Goal: Task Accomplishment & Management: Use online tool/utility

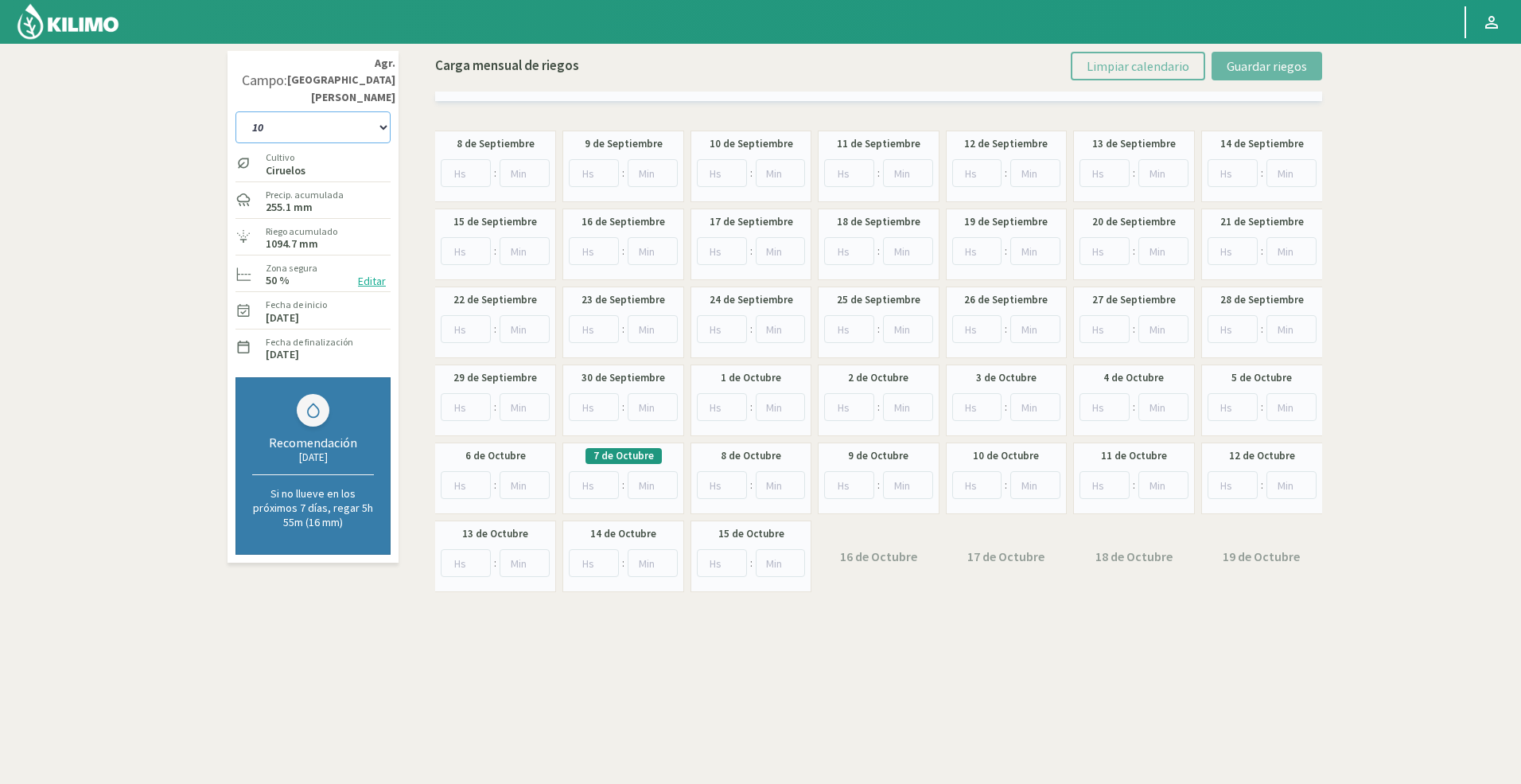
click at [363, 111] on select "10 11 12 13 1A 1B 26 27 E 3A 4 5 6 7 Cerezo 7 Ciruela 8 9 Equipo 1 2005 Sector …" at bounding box center [313, 127] width 155 height 32
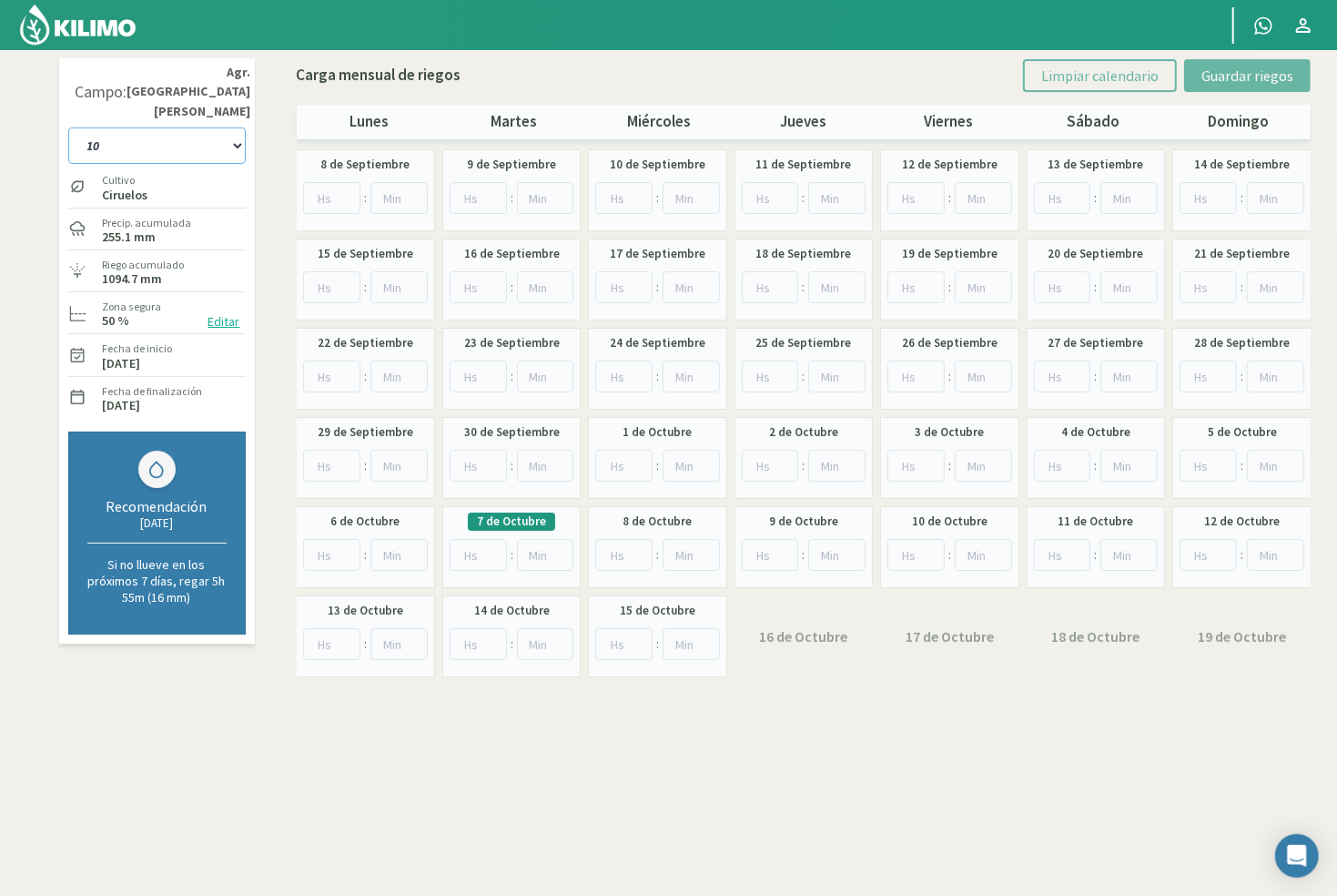
click at [150, 129] on select "10 11 12 13 1A 1B 26 27 E 3A 4 5 6 7 Cerezo 7 Ciruela 8 9 Equipo 1 2005 Sector …" at bounding box center [157, 145] width 177 height 36
click at [161, 127] on select "10 11 12 13 1A 1B 26 27 E 3A 4 5 6 7 Cerezo 7 Ciruela 8 9 Equipo 1 2005 Sector …" at bounding box center [157, 145] width 177 height 36
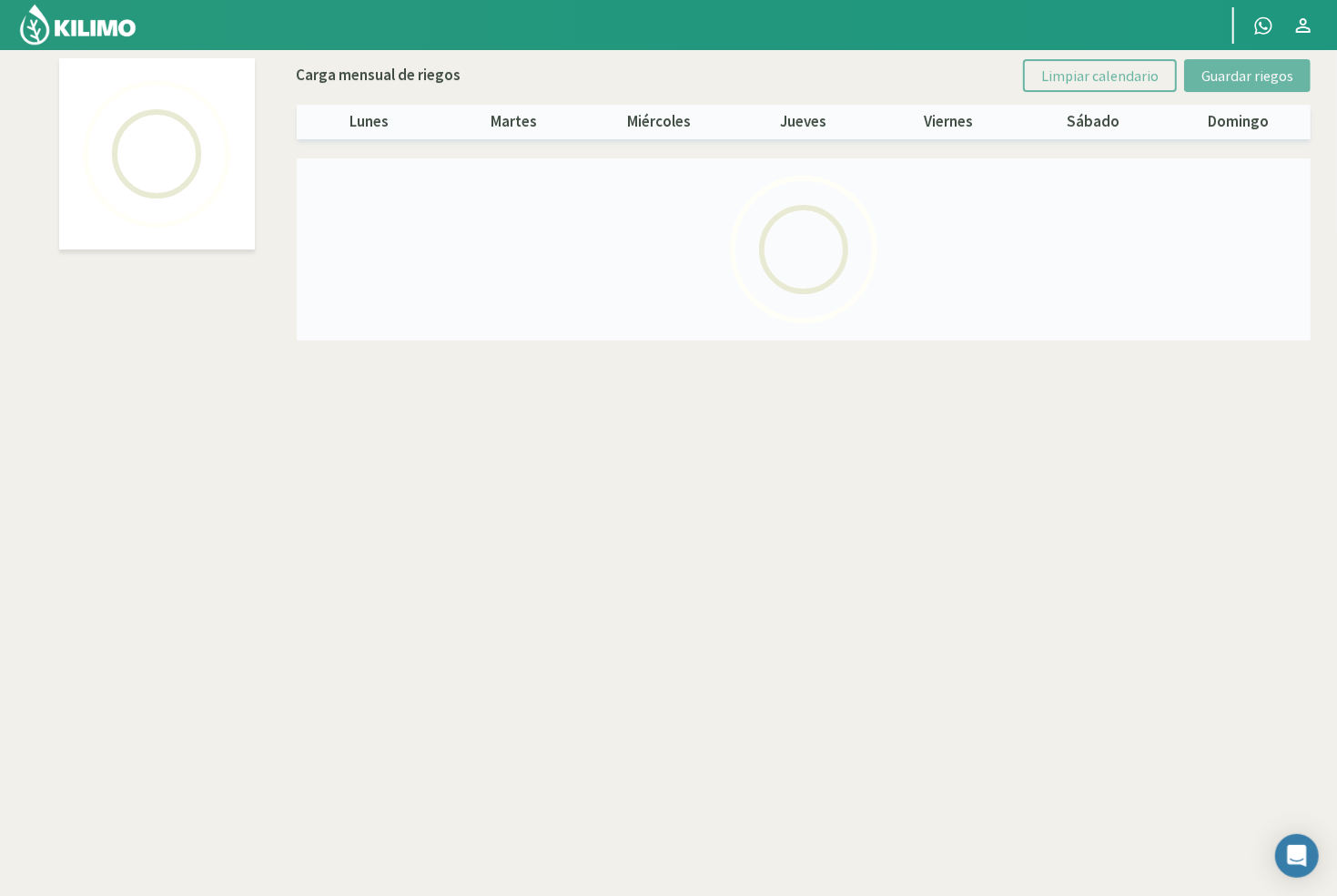
select select "43: Object"
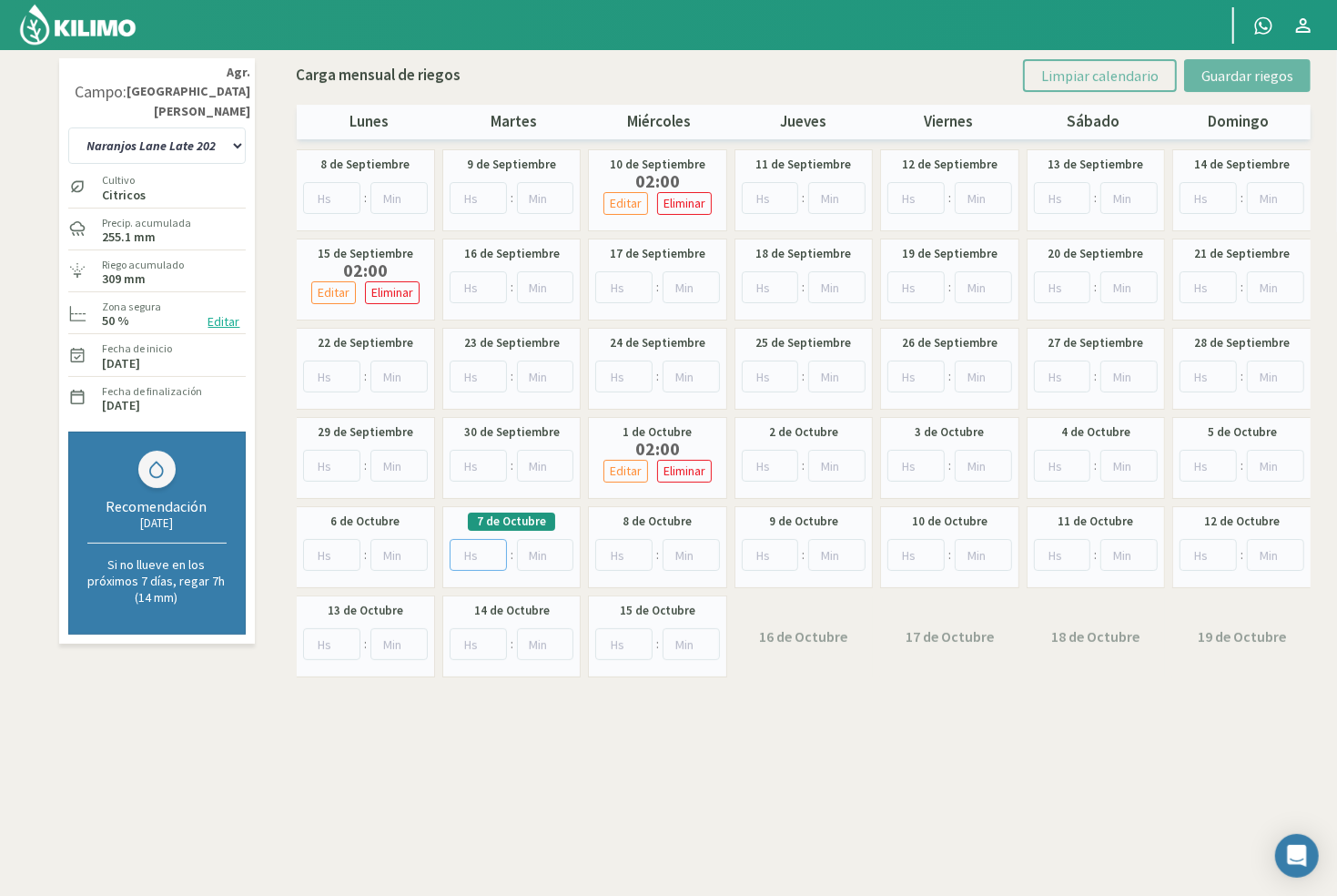
click at [482, 555] on input "number" at bounding box center [478, 555] width 57 height 31
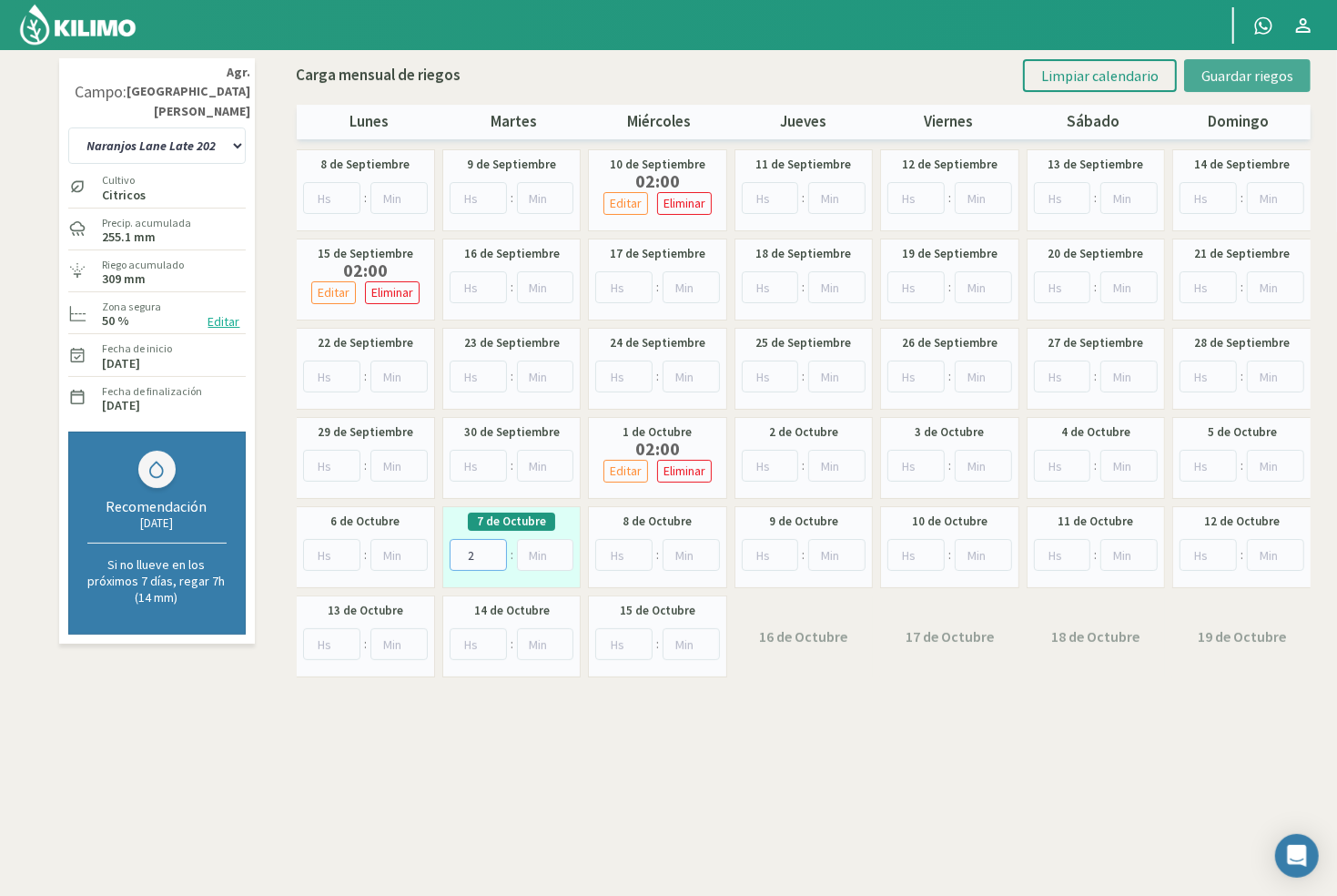
type input "2"
click at [1217, 81] on span "Guardar riegos" at bounding box center [1248, 75] width 92 height 19
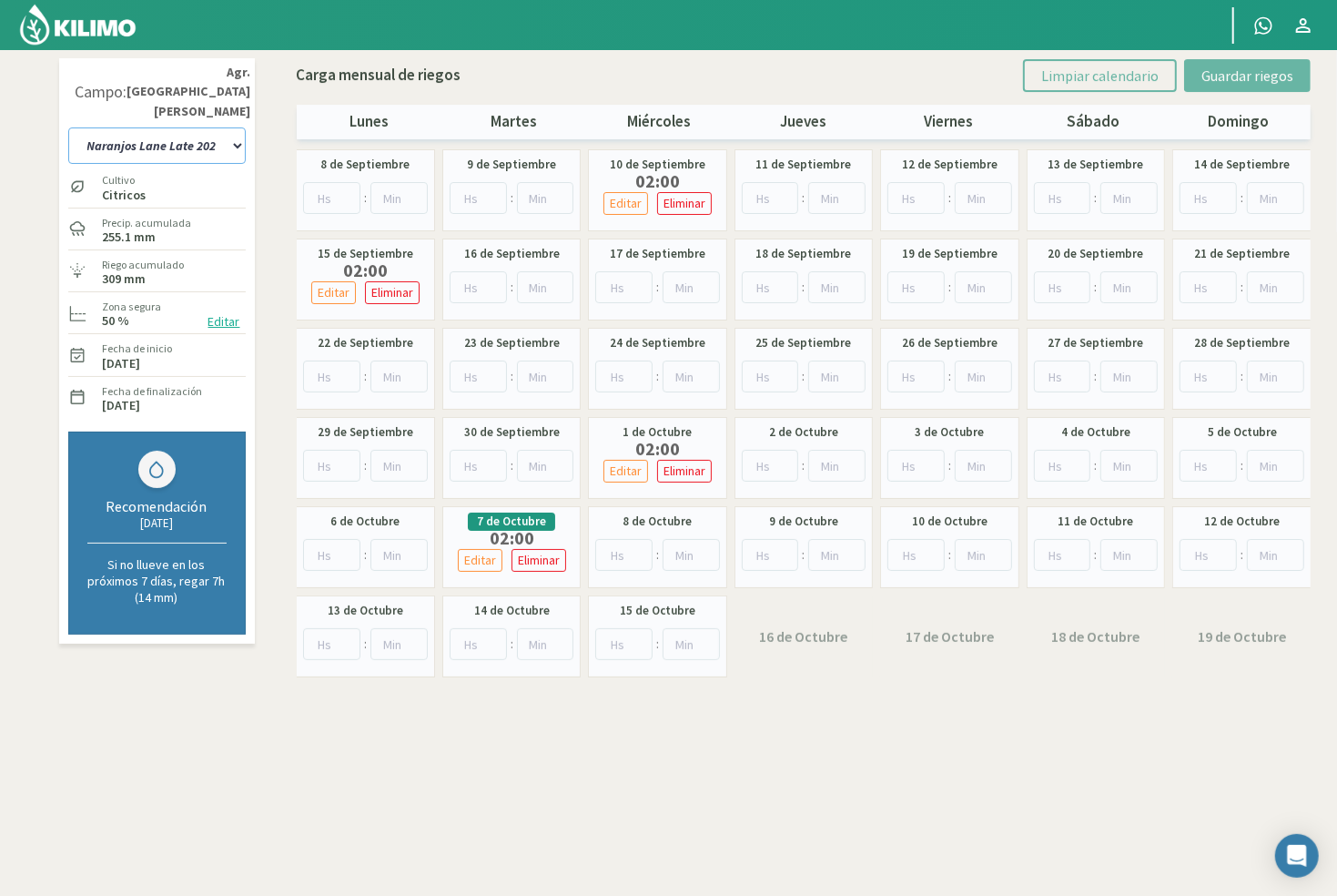
click at [213, 131] on select "10 11 12 13 1A 1B 26 27 E 3A 4 5 6 7 Cerezo 7 Ciruela 8 9 Equipo 1 2005 Sector …" at bounding box center [157, 145] width 177 height 36
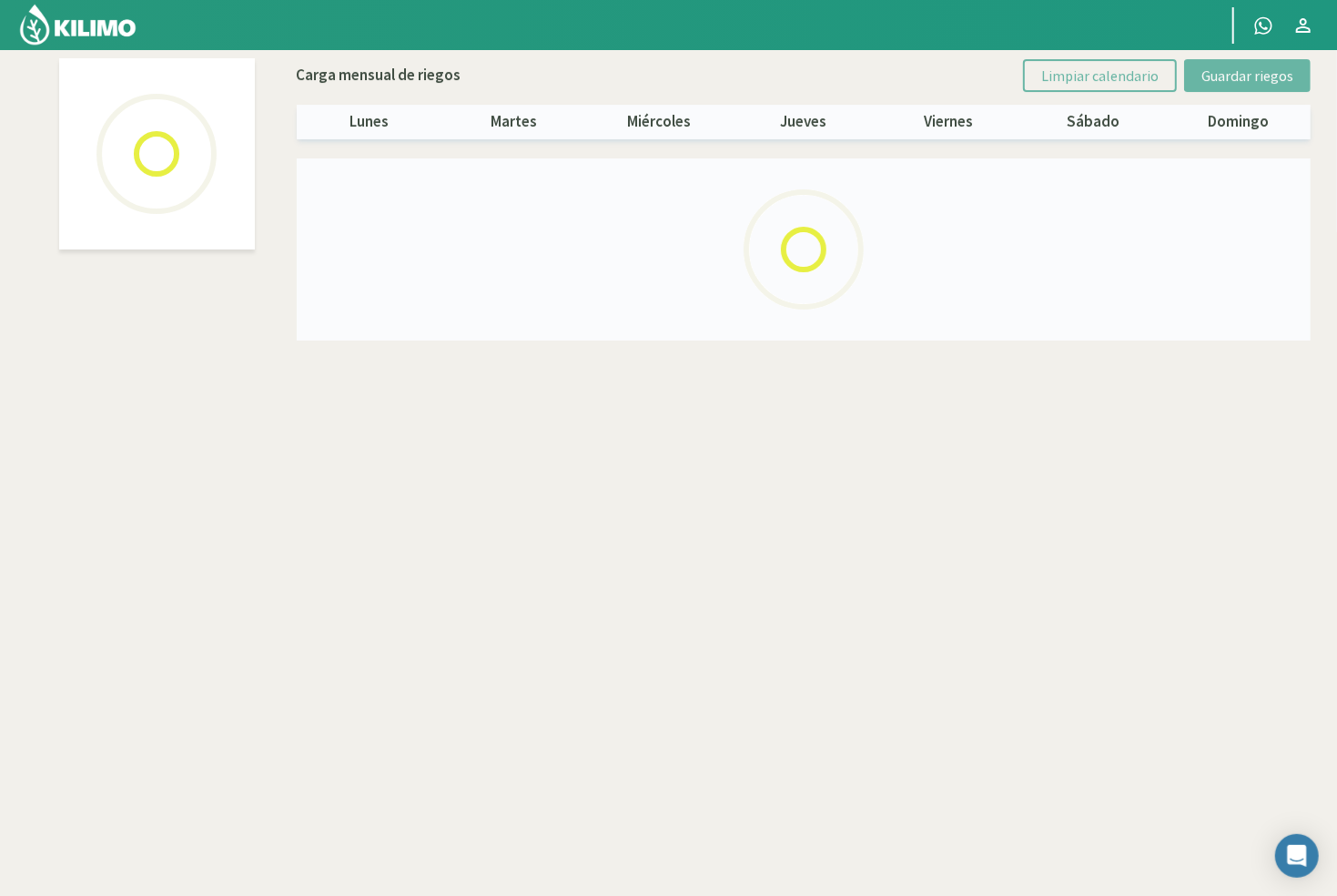
select select "42: Object"
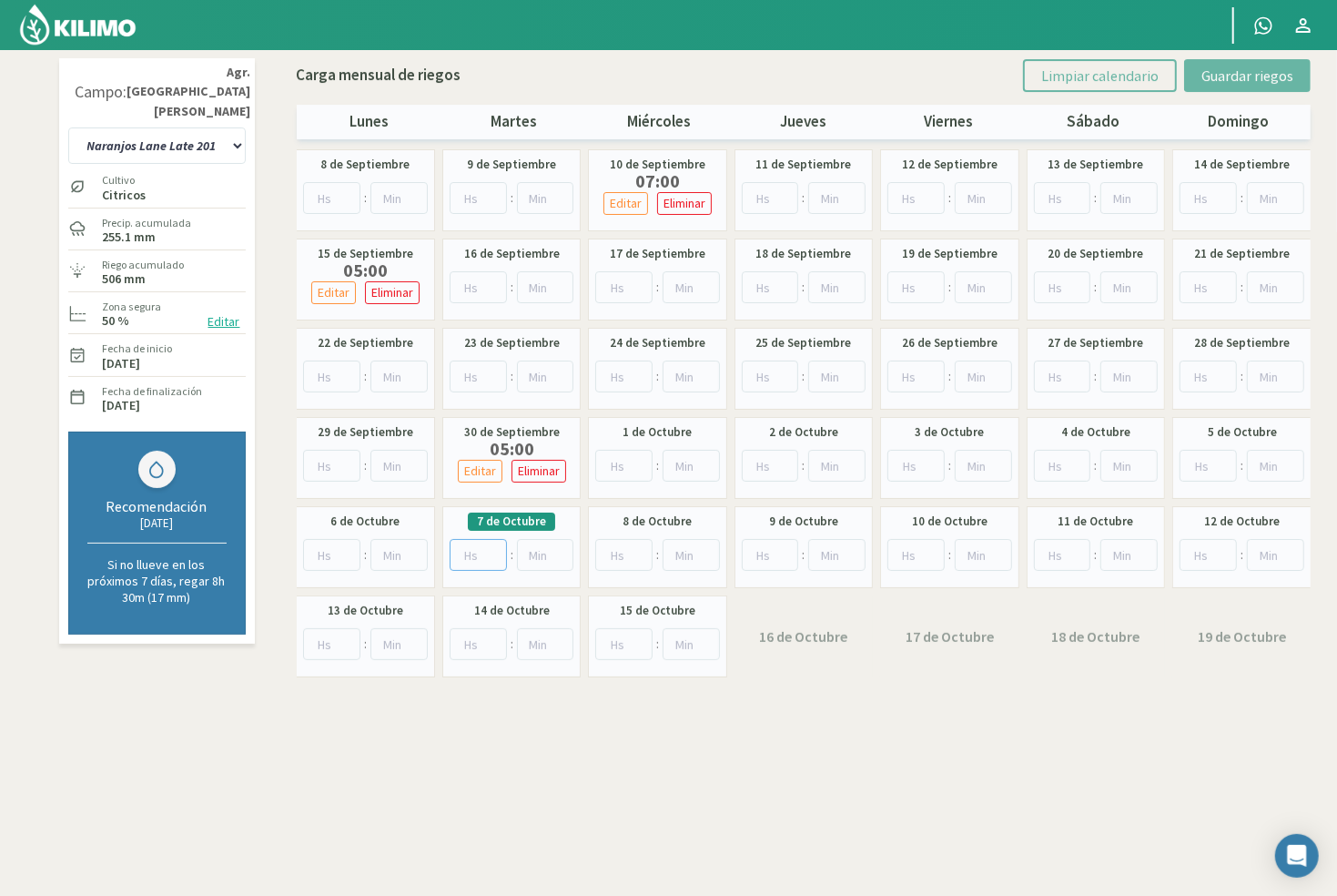
click at [468, 558] on input "number" at bounding box center [478, 555] width 57 height 31
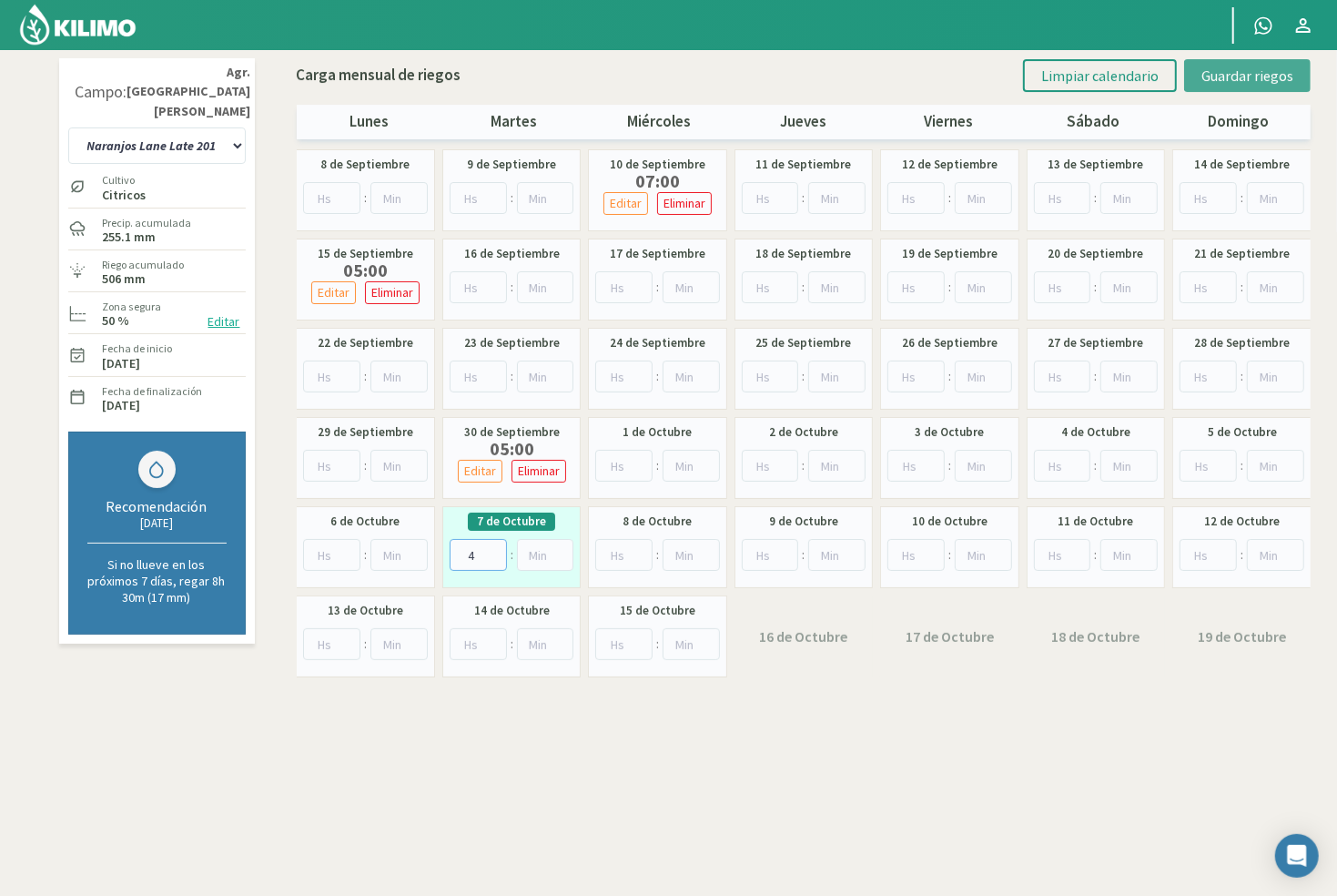
type input "4"
click at [1213, 78] on span "Guardar riegos" at bounding box center [1248, 75] width 92 height 19
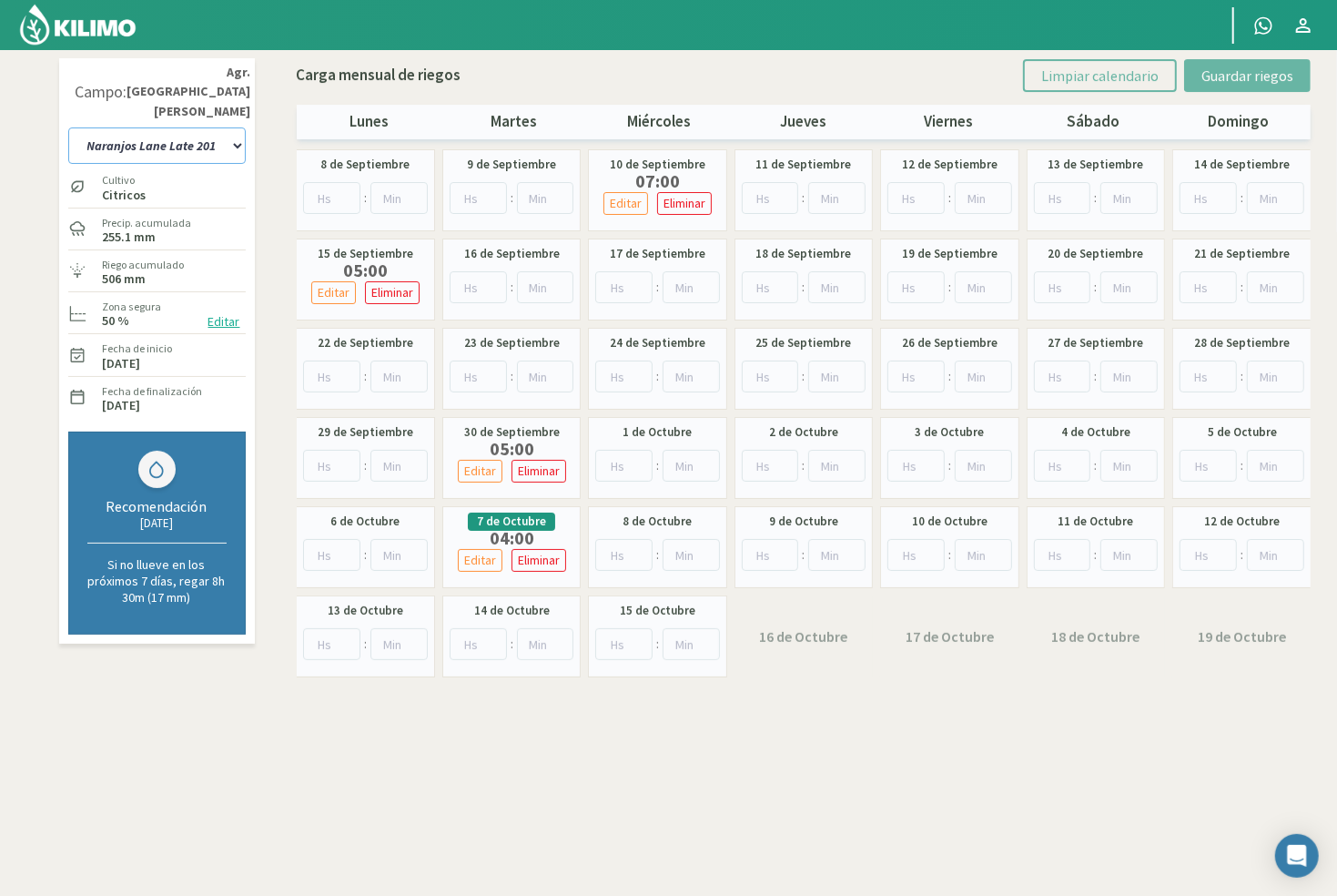
click at [155, 144] on select "10 11 12 13 1A 1B 26 27 E 3A 4 5 6 7 Cerezo 7 Ciruela 8 9 Equipo 1 2005 Sector …" at bounding box center [157, 145] width 177 height 36
click at [195, 127] on select "10 11 12 13 1A 1B 26 27 E 3A 4 5 6 7 Cerezo 7 Ciruela 8 9 Equipo 1 2005 Sector …" at bounding box center [157, 145] width 177 height 36
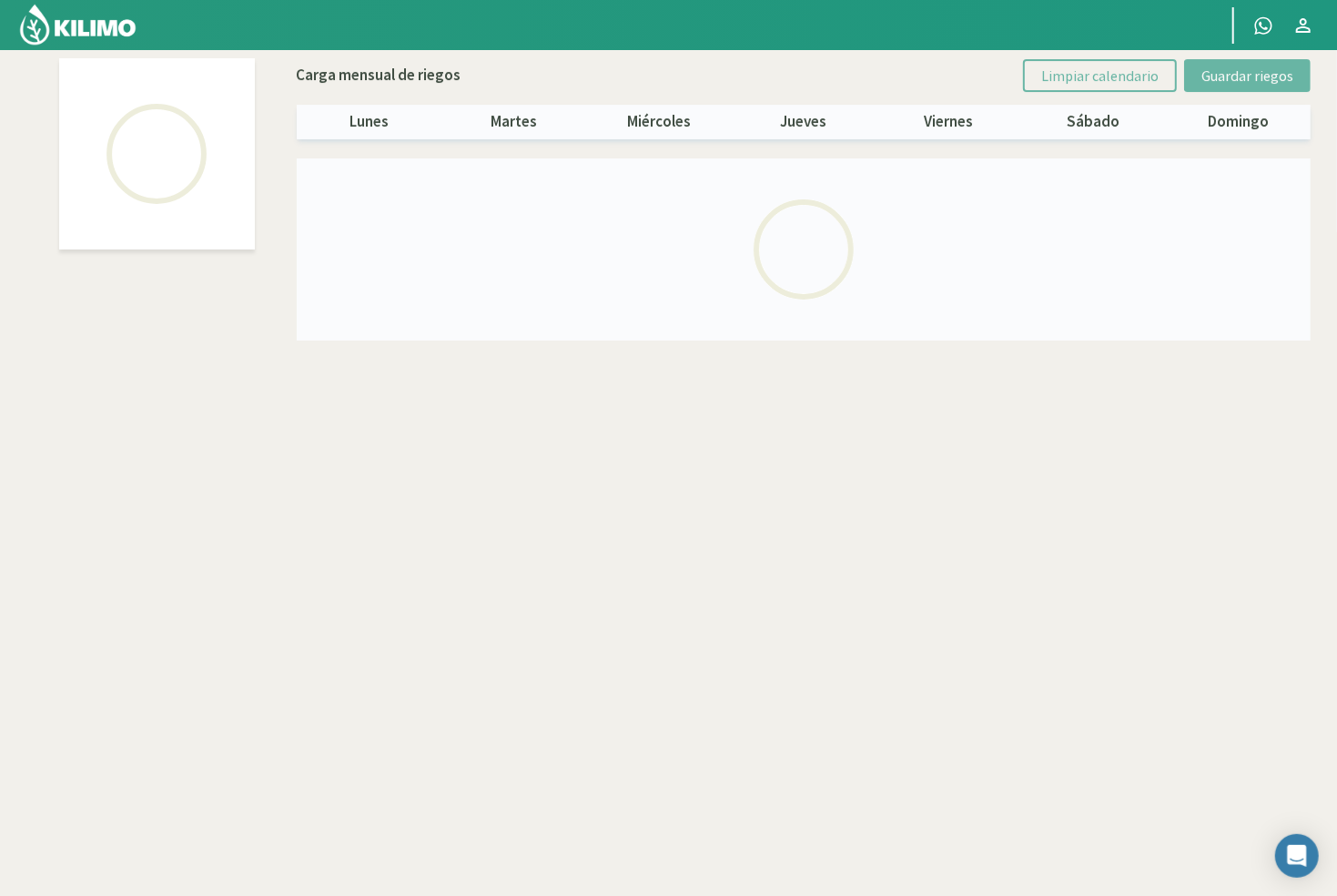
select select "64: Object"
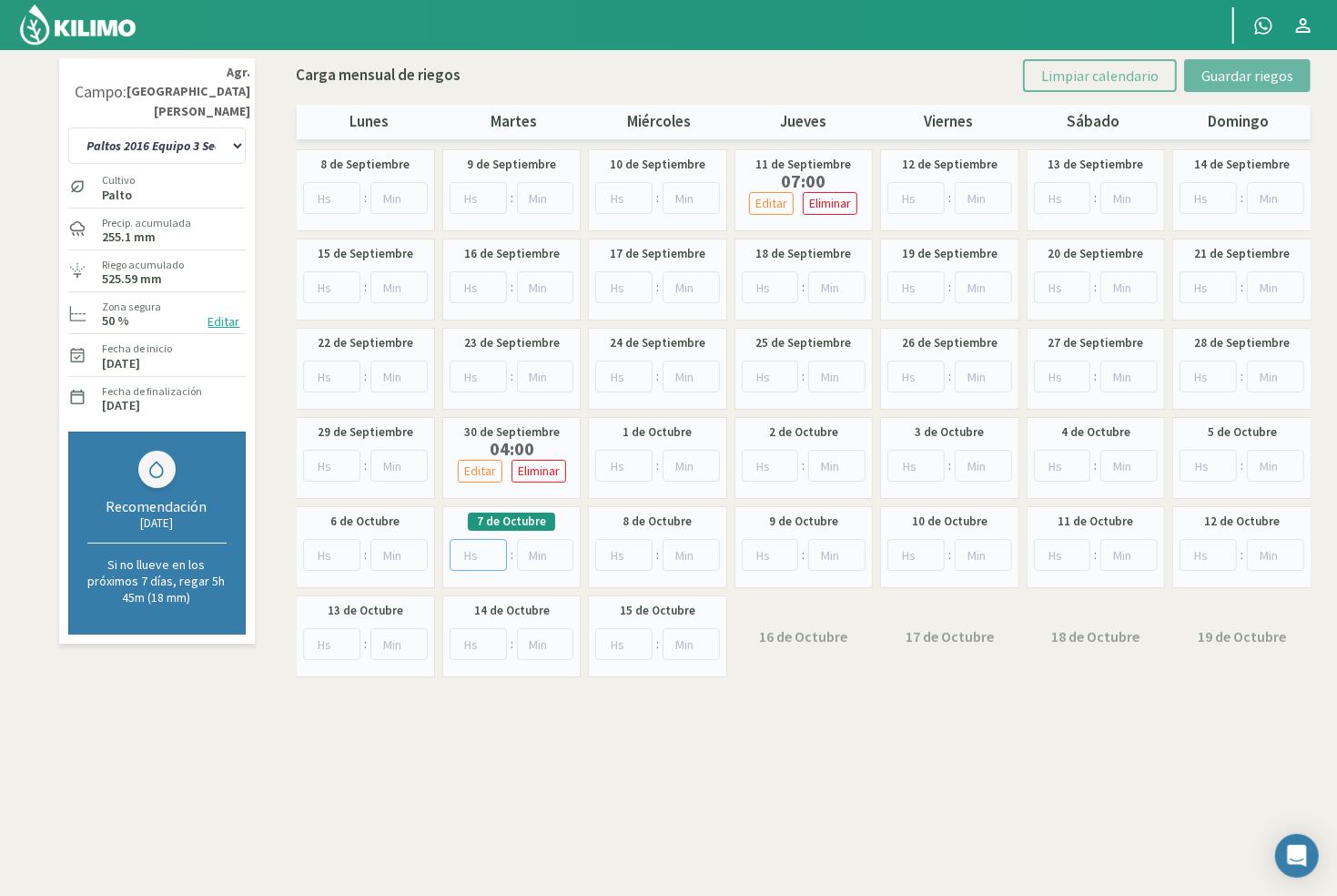
click at [459, 550] on input "number" at bounding box center [478, 555] width 57 height 31
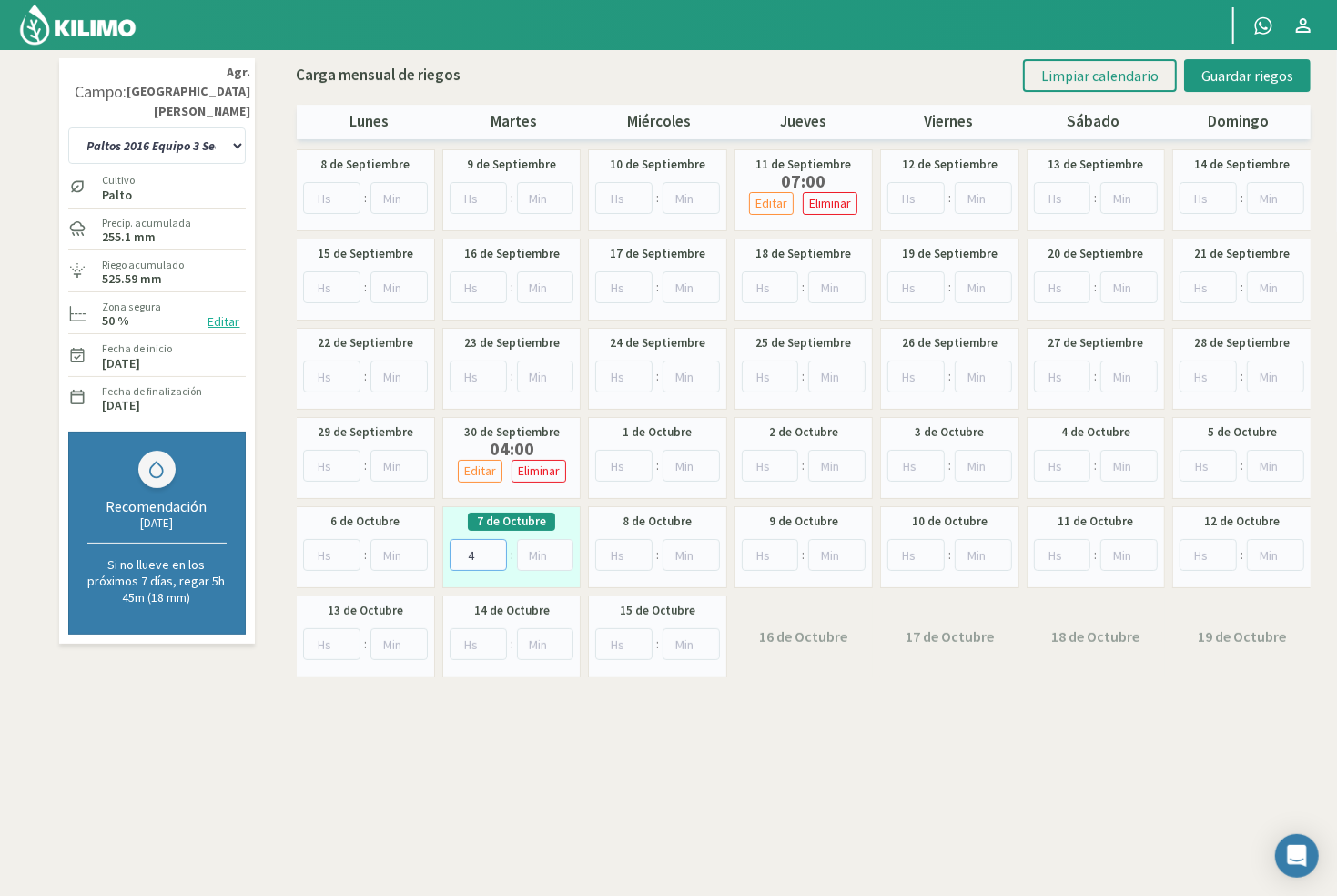
type input "4"
click at [219, 127] on select "10 11 12 13 1A 1B 26 27 E 3A 4 5 6 7 Cerezo 7 Ciruela 8 9 Equipo 1 2005 Sector …" at bounding box center [157, 145] width 177 height 36
click at [1235, 82] on span "Guardar riegos" at bounding box center [1248, 75] width 92 height 19
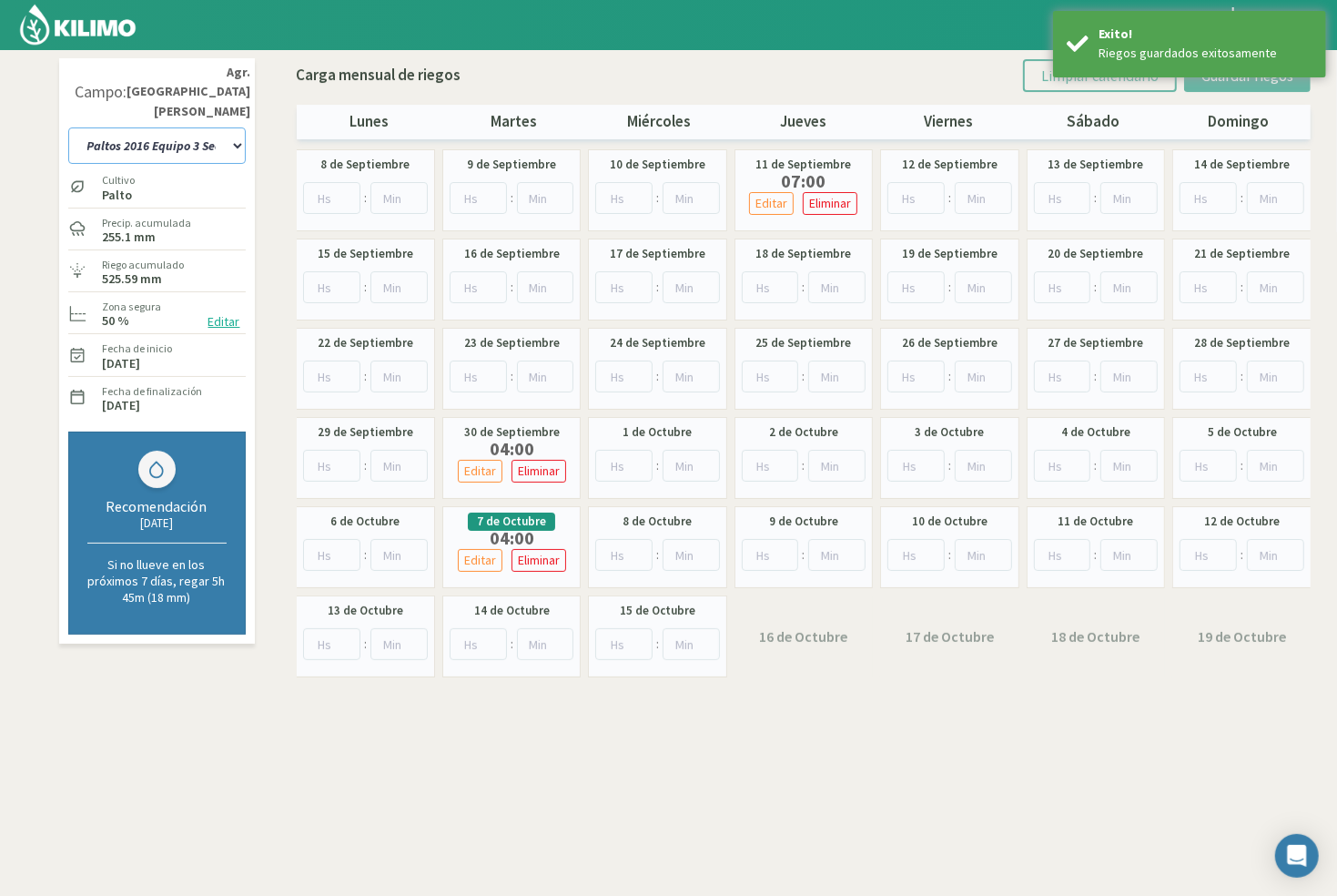
click at [149, 127] on select "10 11 12 13 1A 1B 26 27 E 3A 4 5 6 7 Cerezo 7 Ciruela 8 9 Equipo 1 2005 Sector …" at bounding box center [157, 145] width 177 height 36
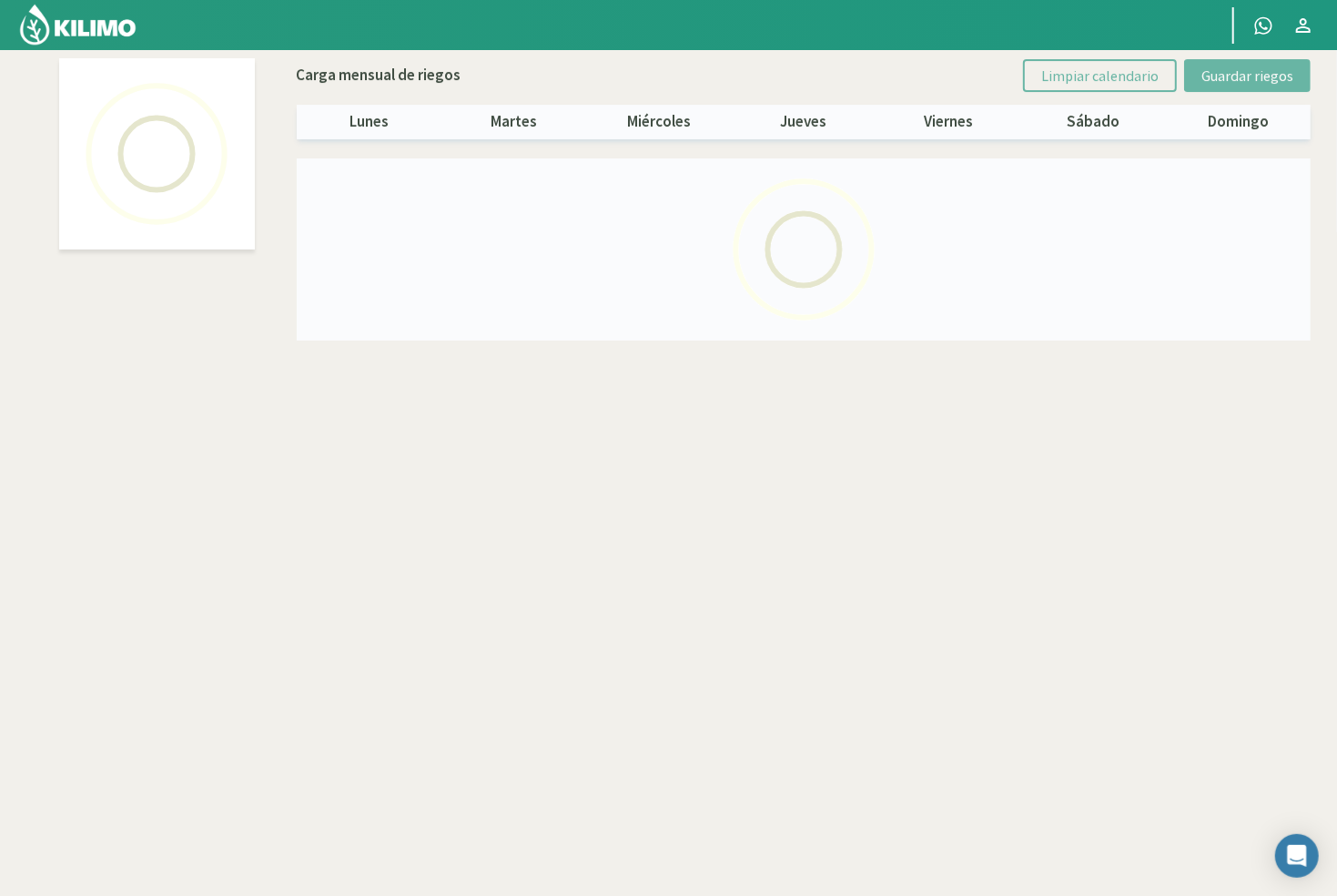
select select "31: Object"
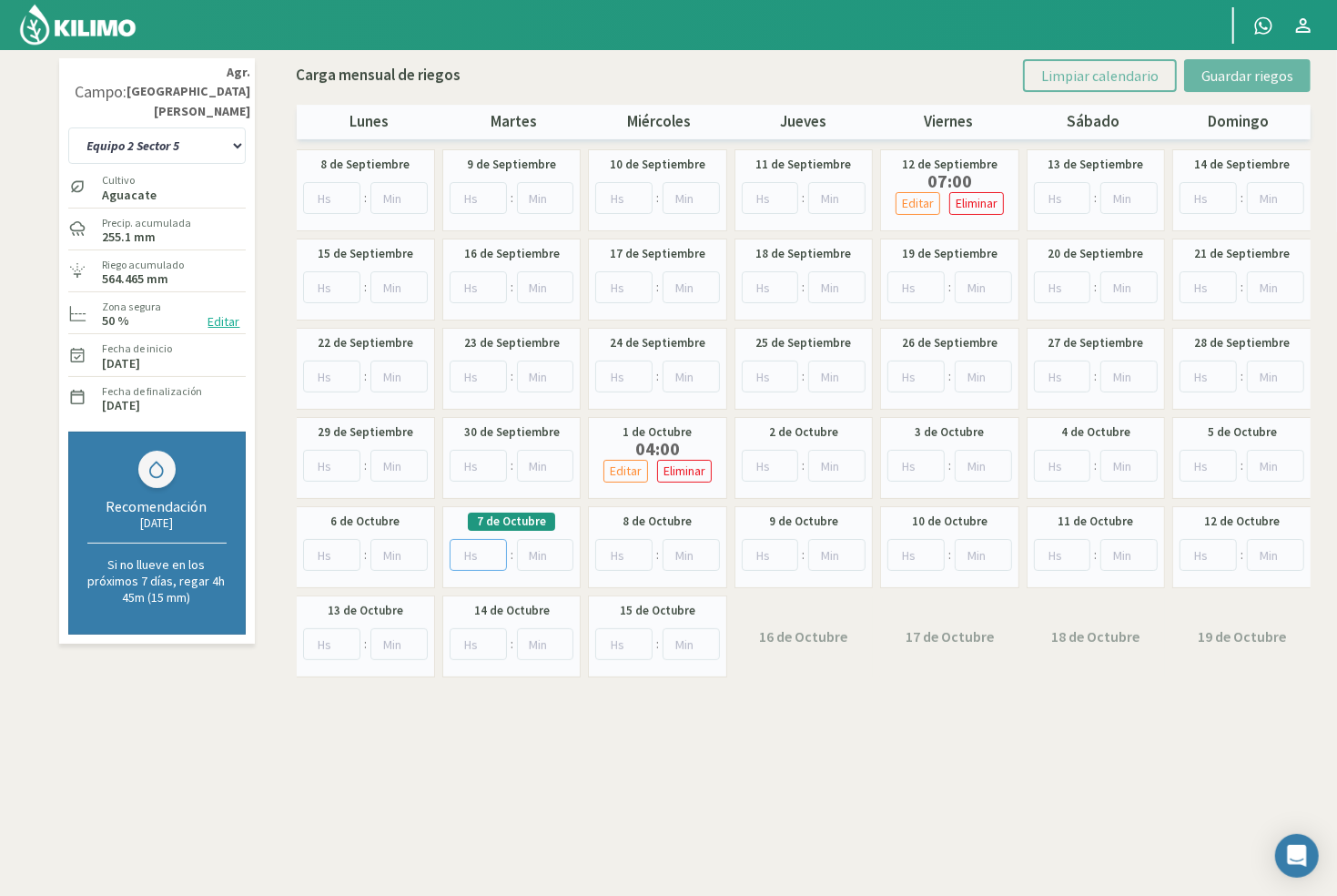
click at [470, 550] on input "number" at bounding box center [478, 555] width 57 height 31
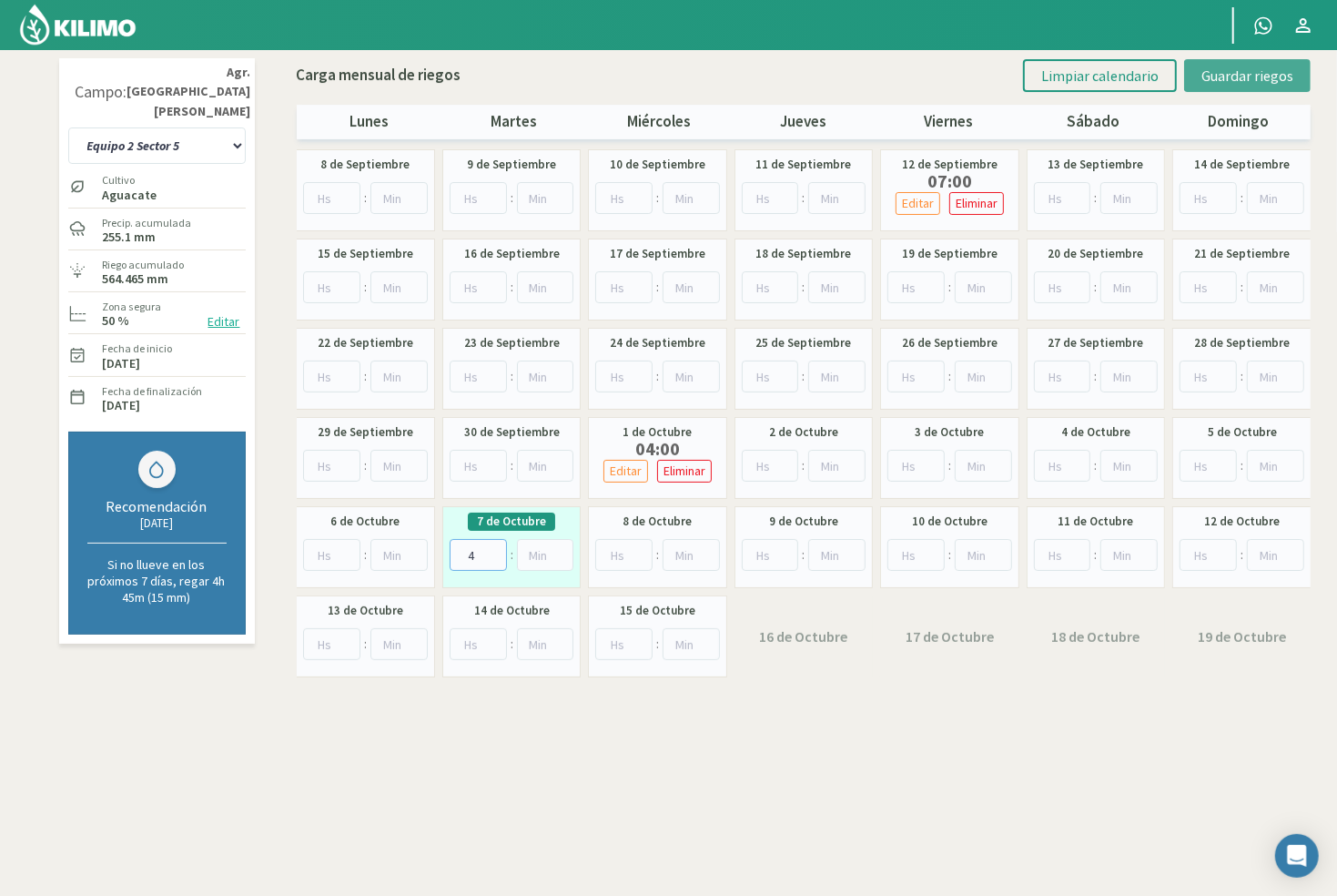
type input "4"
click at [1209, 67] on span "Guardar riegos" at bounding box center [1248, 75] width 92 height 19
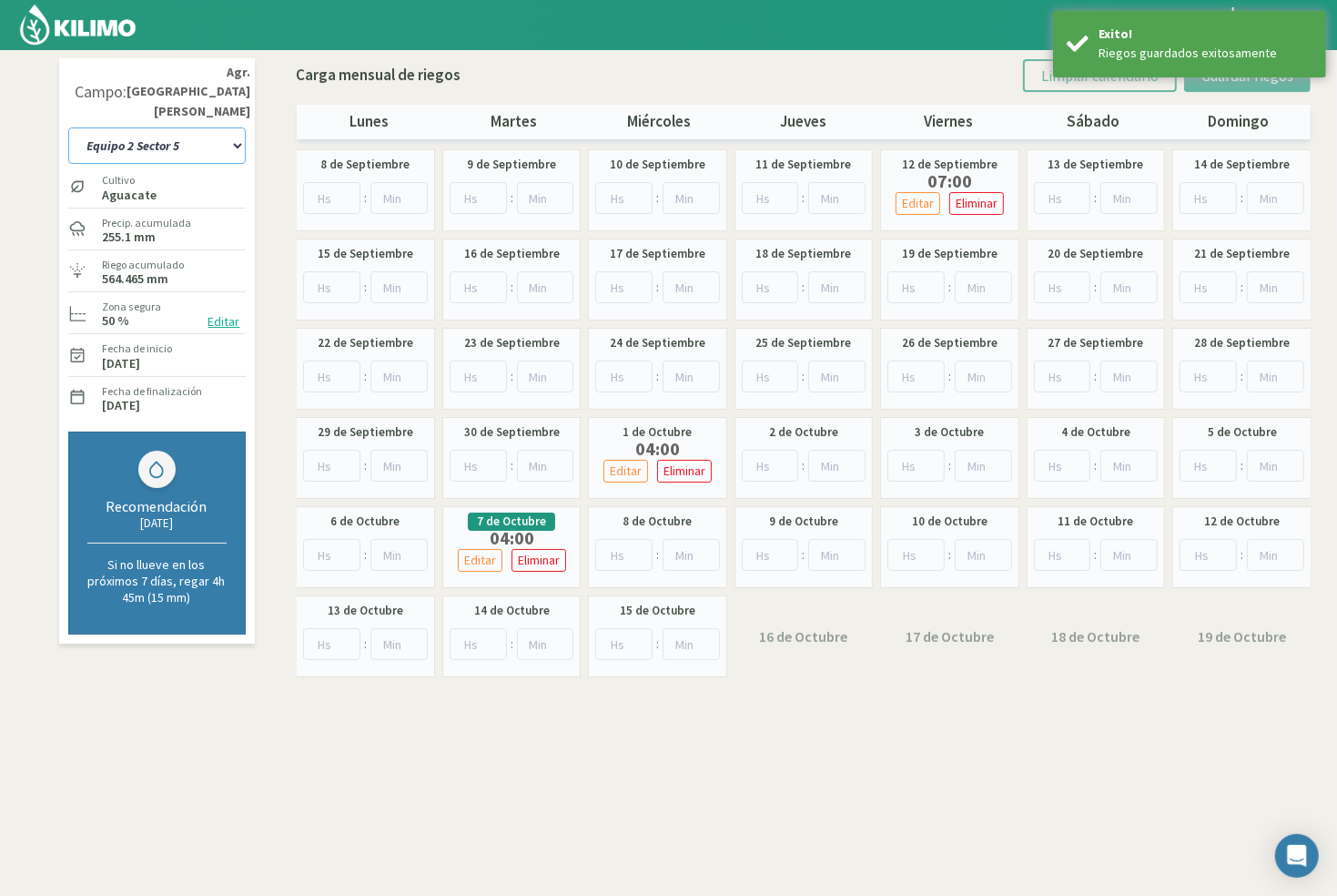
click at [195, 127] on select "10 11 12 13 1A 1B 26 27 E 3A 4 5 6 7 Cerezo 7 Ciruela 8 9 Equipo 1 2005 Sector …" at bounding box center [157, 145] width 177 height 36
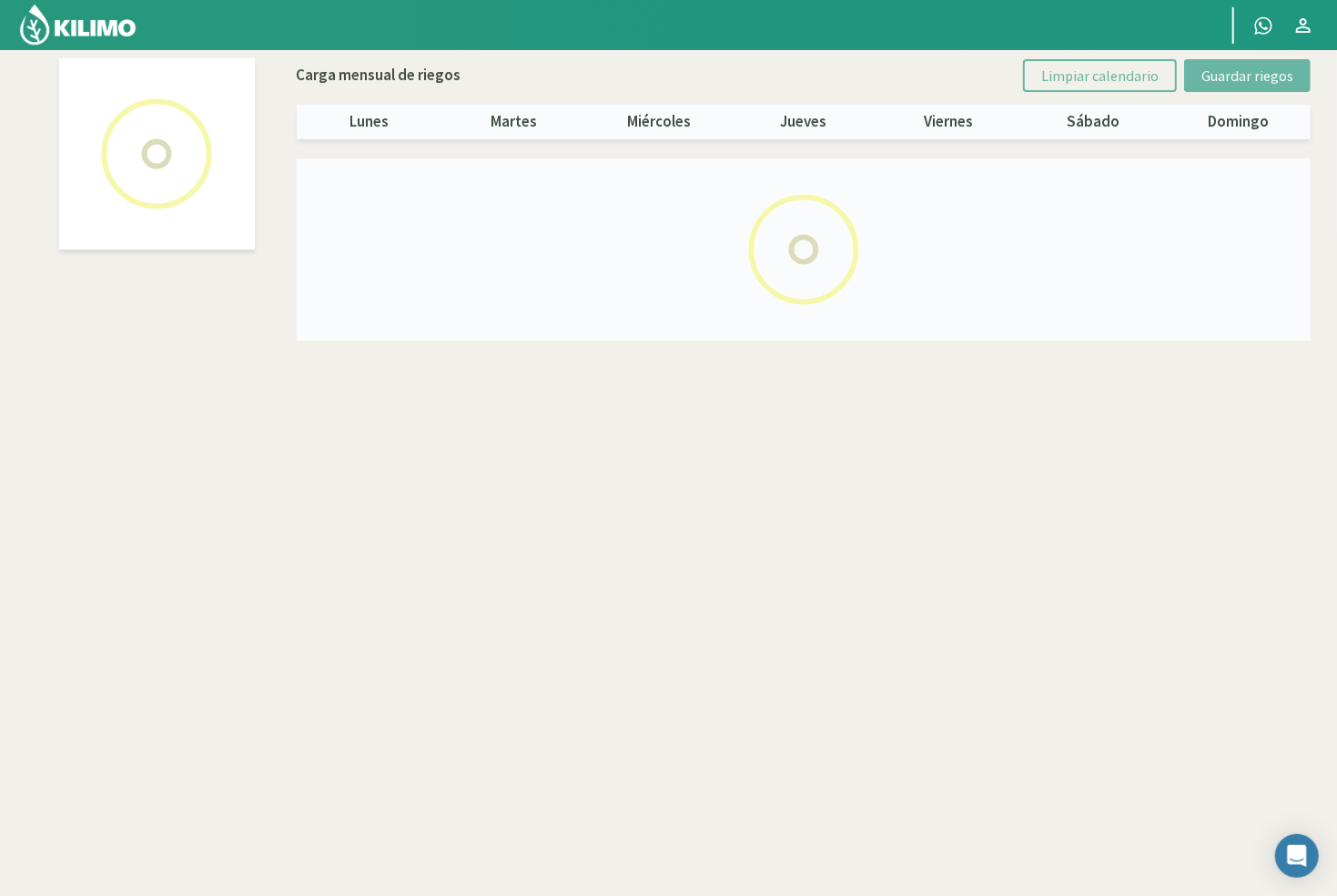
select select "56: Object"
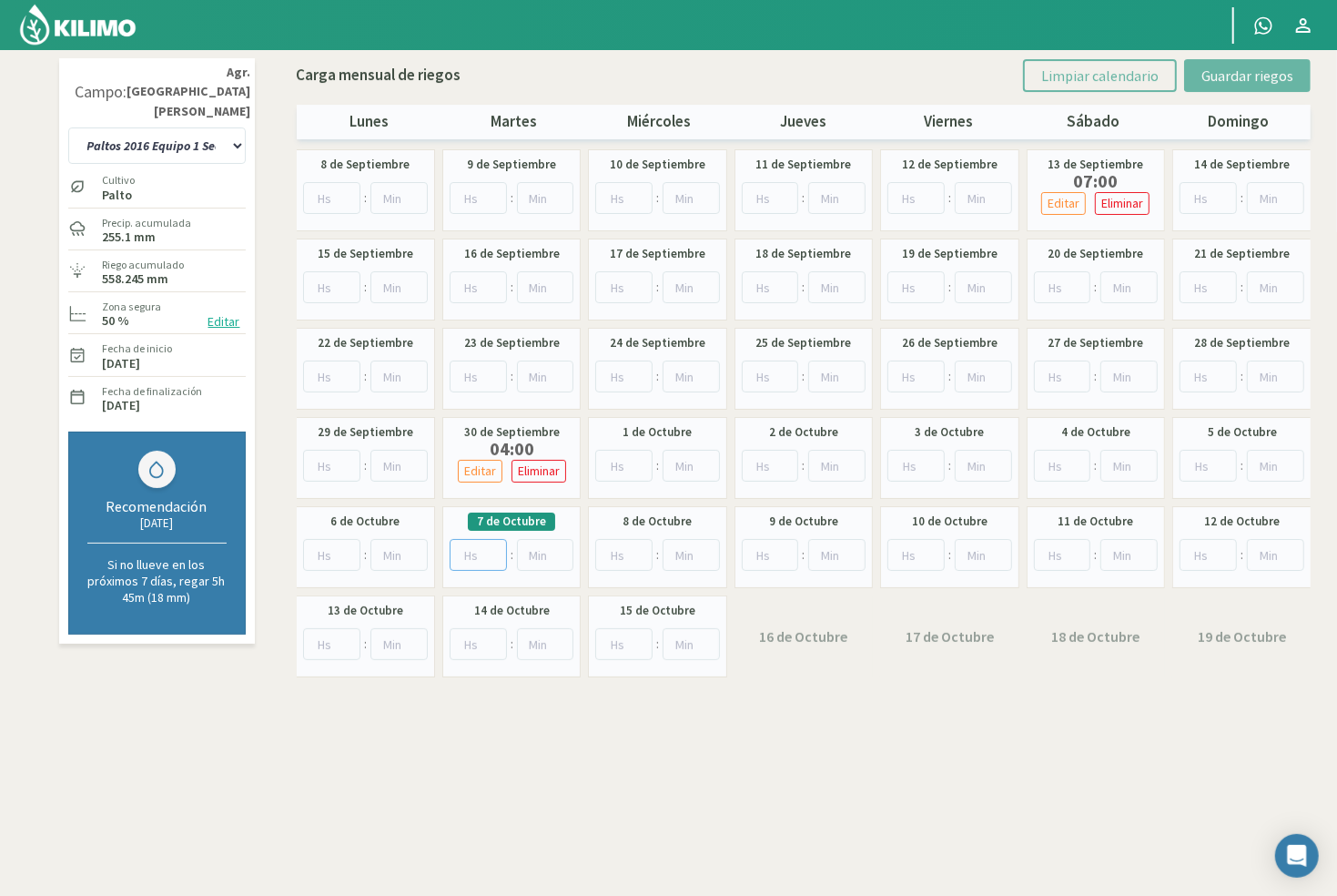
click at [474, 551] on input "number" at bounding box center [478, 555] width 57 height 31
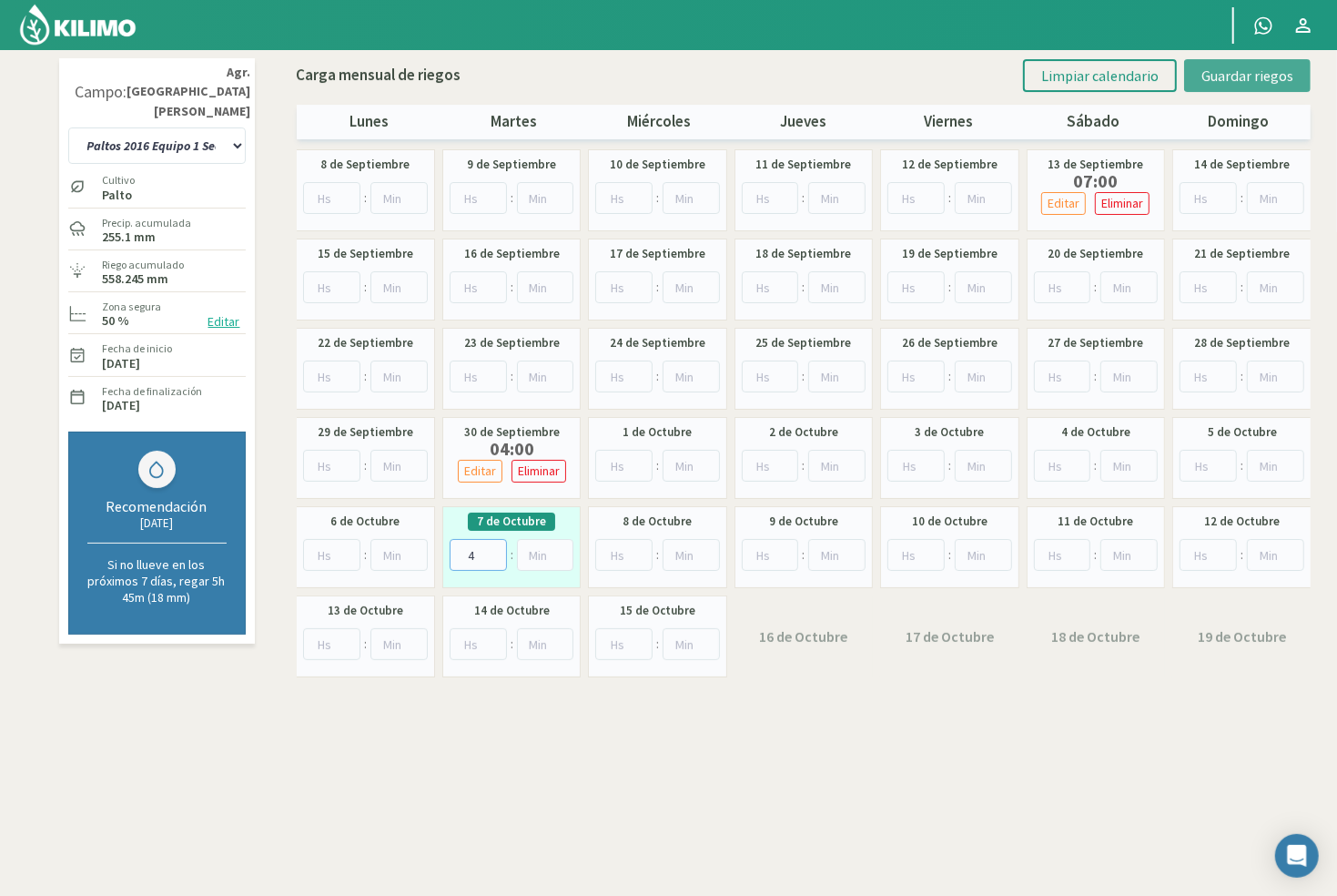
type input "4"
click at [1213, 70] on span "Guardar riegos" at bounding box center [1248, 75] width 92 height 19
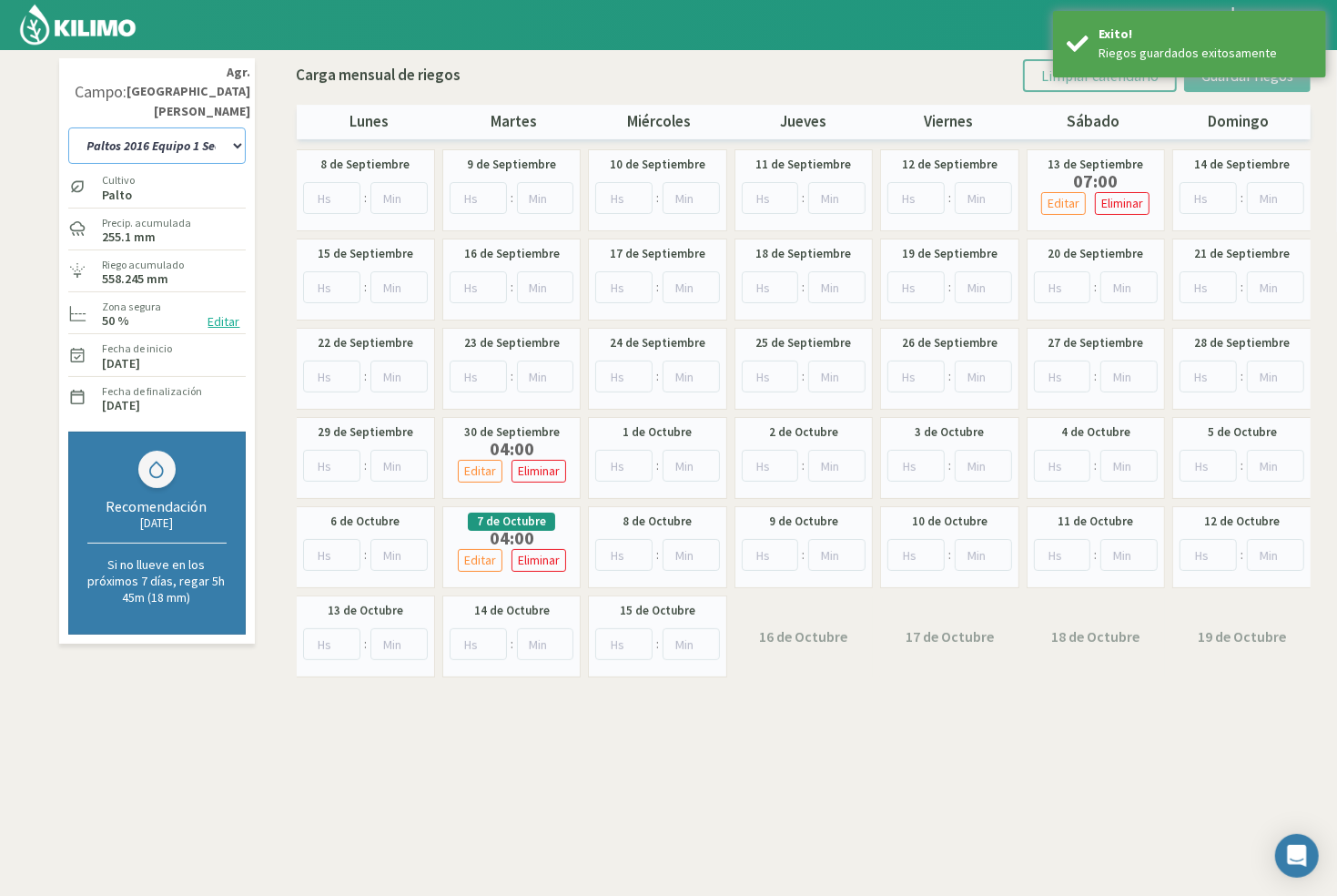
click at [157, 127] on select "10 11 12 13 1A 1B 26 27 E 3A 4 5 6 7 Cerezo 7 Ciruela 8 9 Equipo 1 2005 Sector …" at bounding box center [157, 145] width 177 height 36
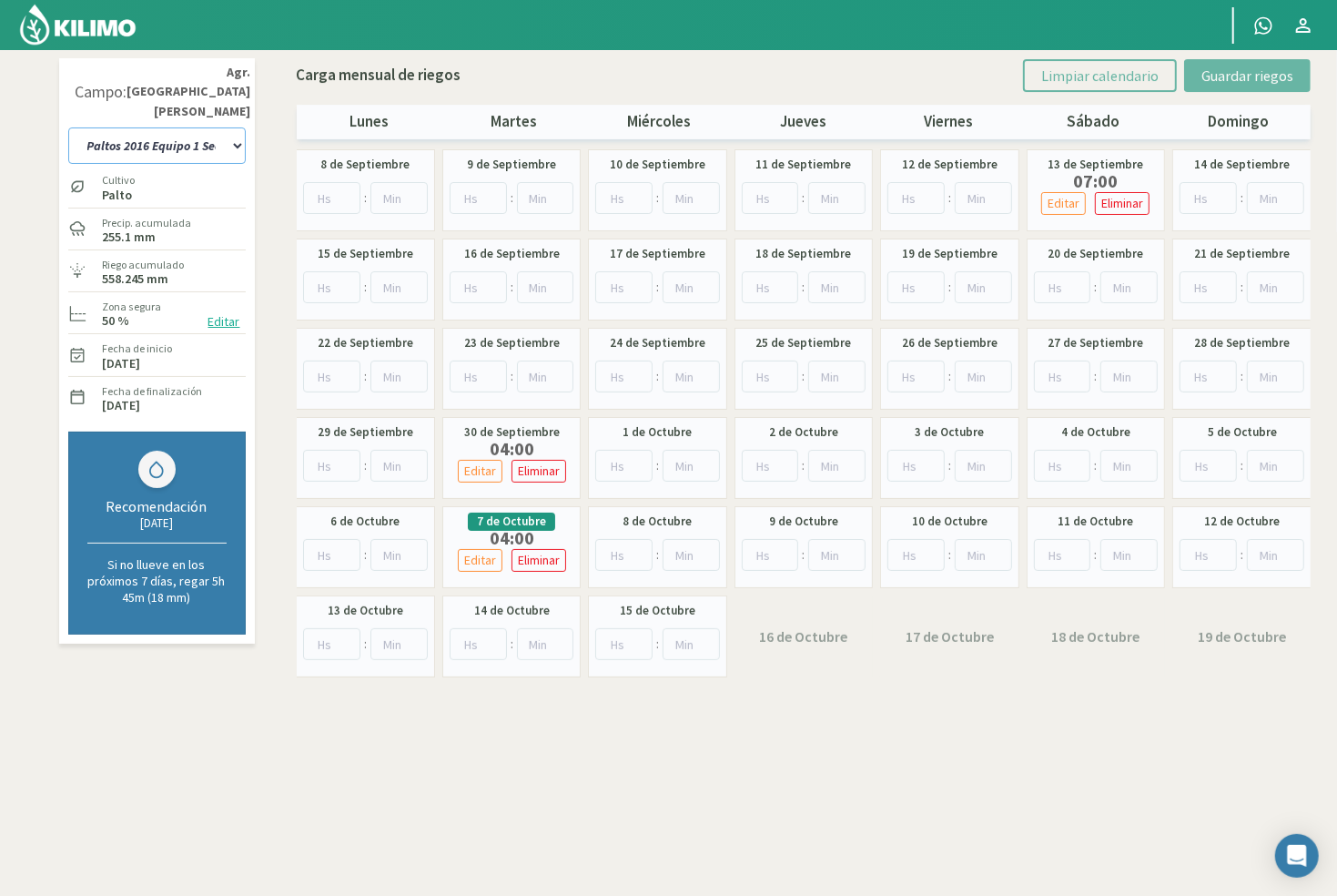
click at [180, 127] on select "10 11 12 13 1A 1B 26 27 E 3A 4 5 6 7 Cerezo 7 Ciruela 8 9 Equipo 1 2005 Sector …" at bounding box center [157, 145] width 177 height 36
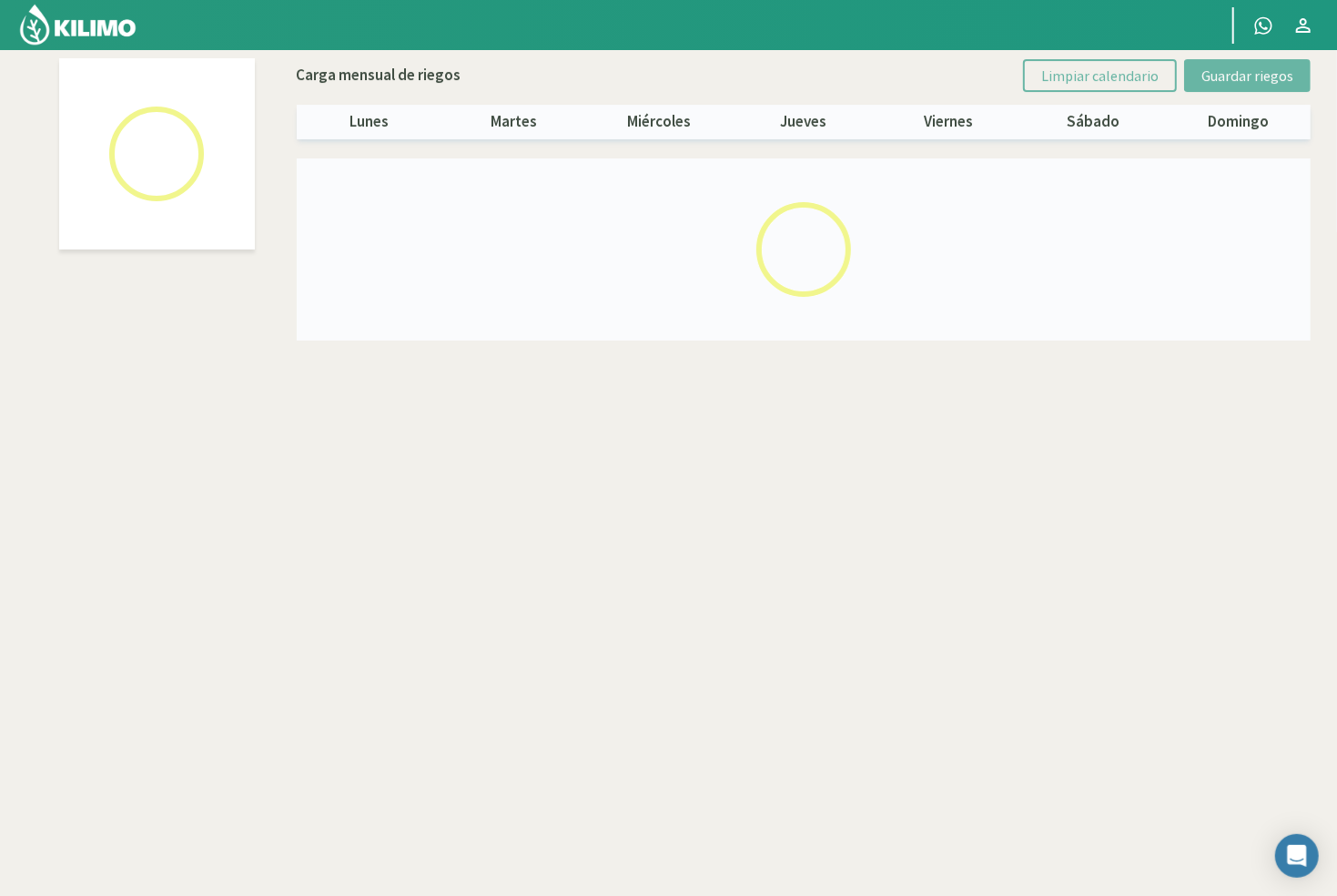
select select "33: Object"
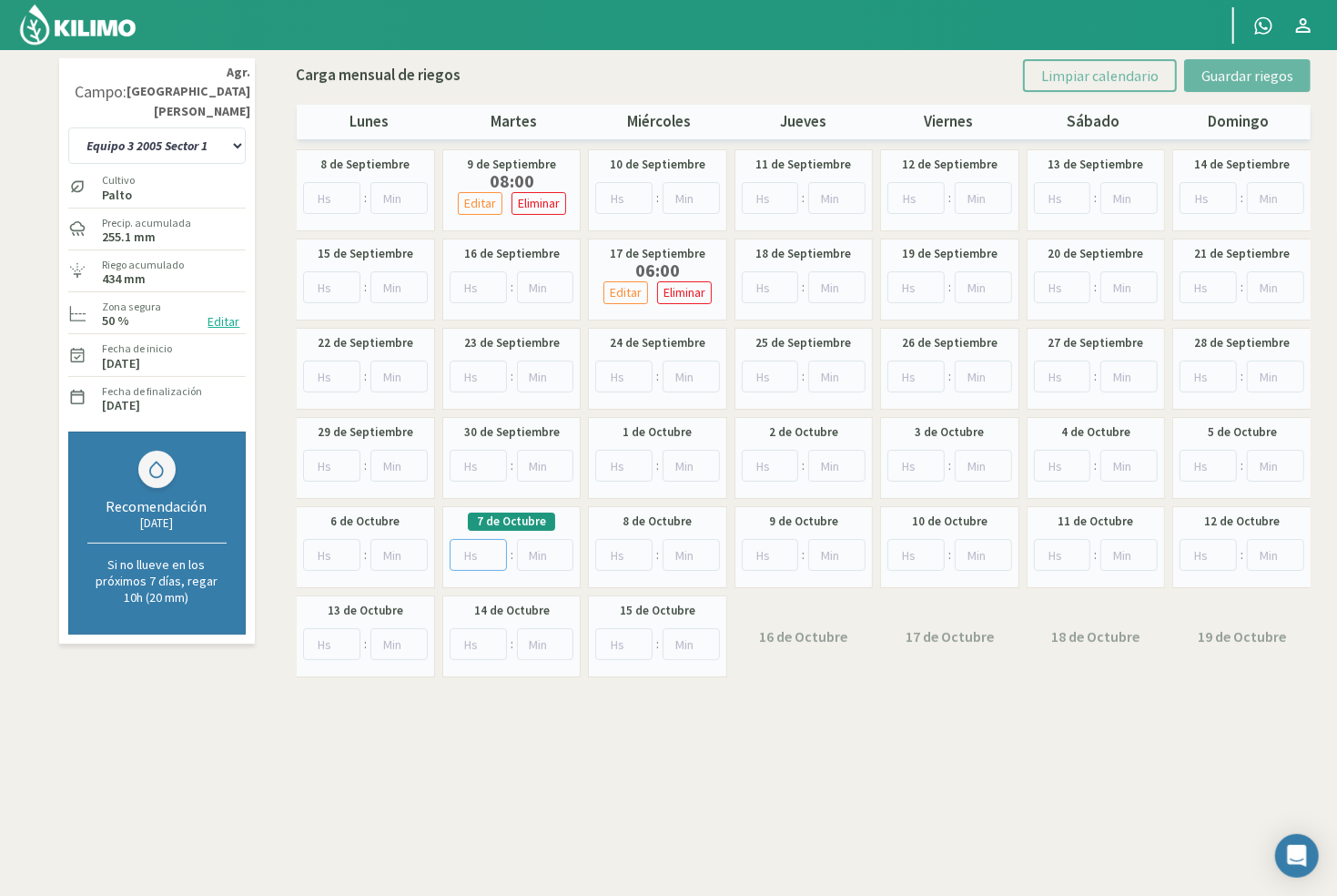
click at [466, 548] on input "number" at bounding box center [478, 555] width 57 height 31
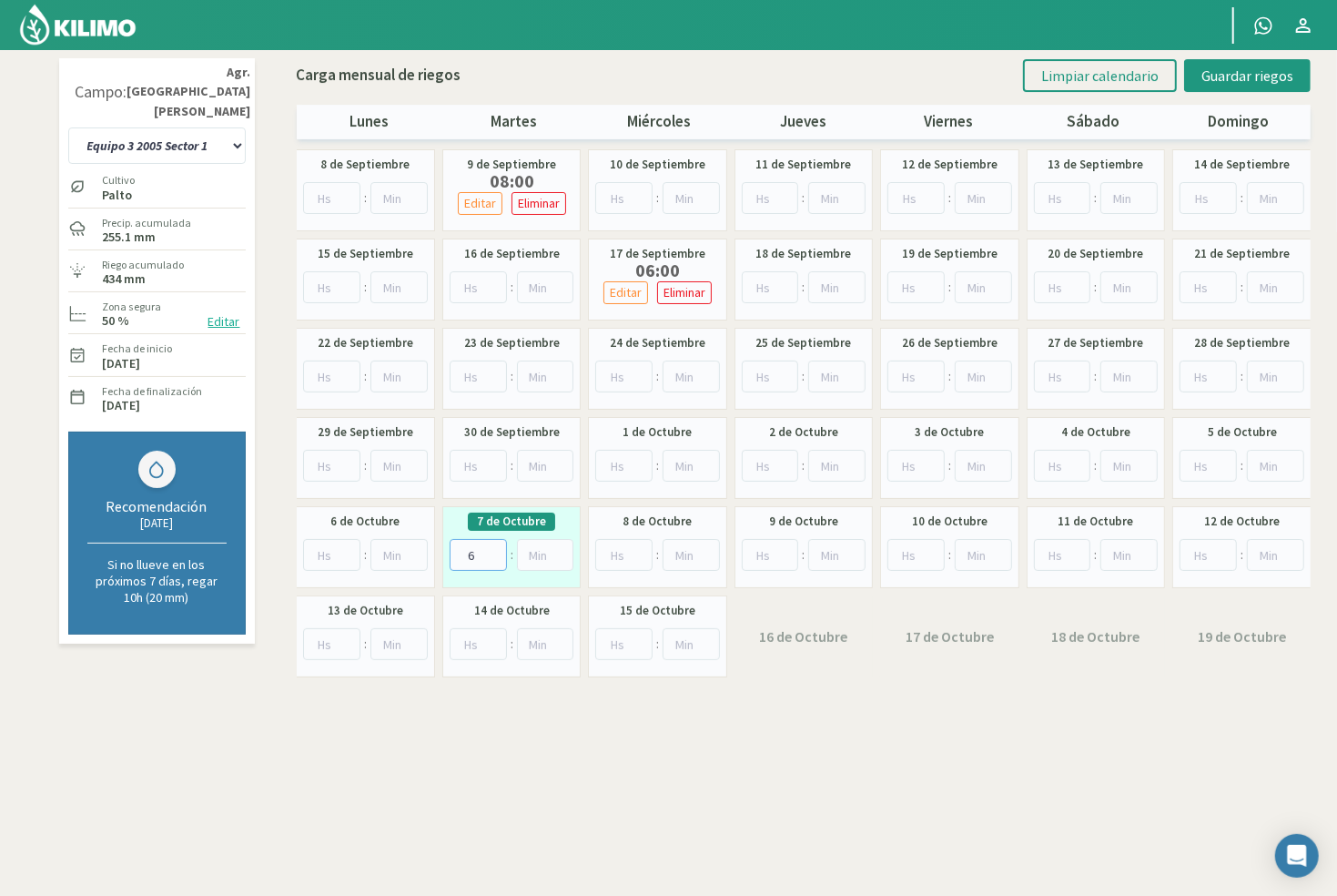
type input "6"
click at [213, 127] on select "10 11 12 13 1A 1B 26 27 E 3A 4 5 6 7 Cerezo 7 Ciruela 8 9 Equipo 1 2005 Sector …" at bounding box center [157, 145] width 177 height 36
click at [1241, 67] on span "Guardar riegos" at bounding box center [1248, 75] width 92 height 19
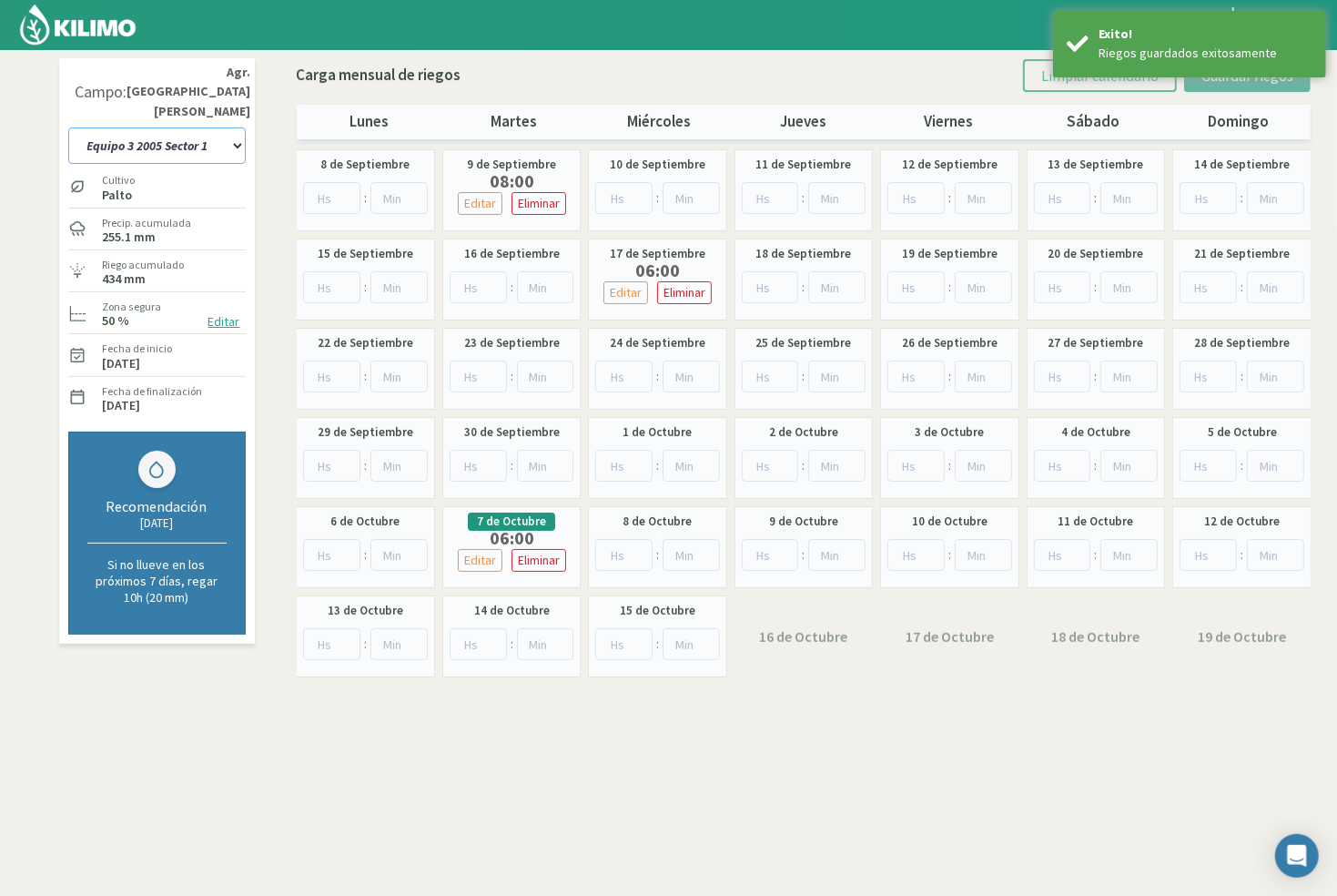
click at [190, 127] on select "10 11 12 13 1A 1B 26 27 E 3A 4 5 6 7 Cerezo 7 Ciruela 8 9 Equipo 1 2005 Sector …" at bounding box center [157, 145] width 177 height 36
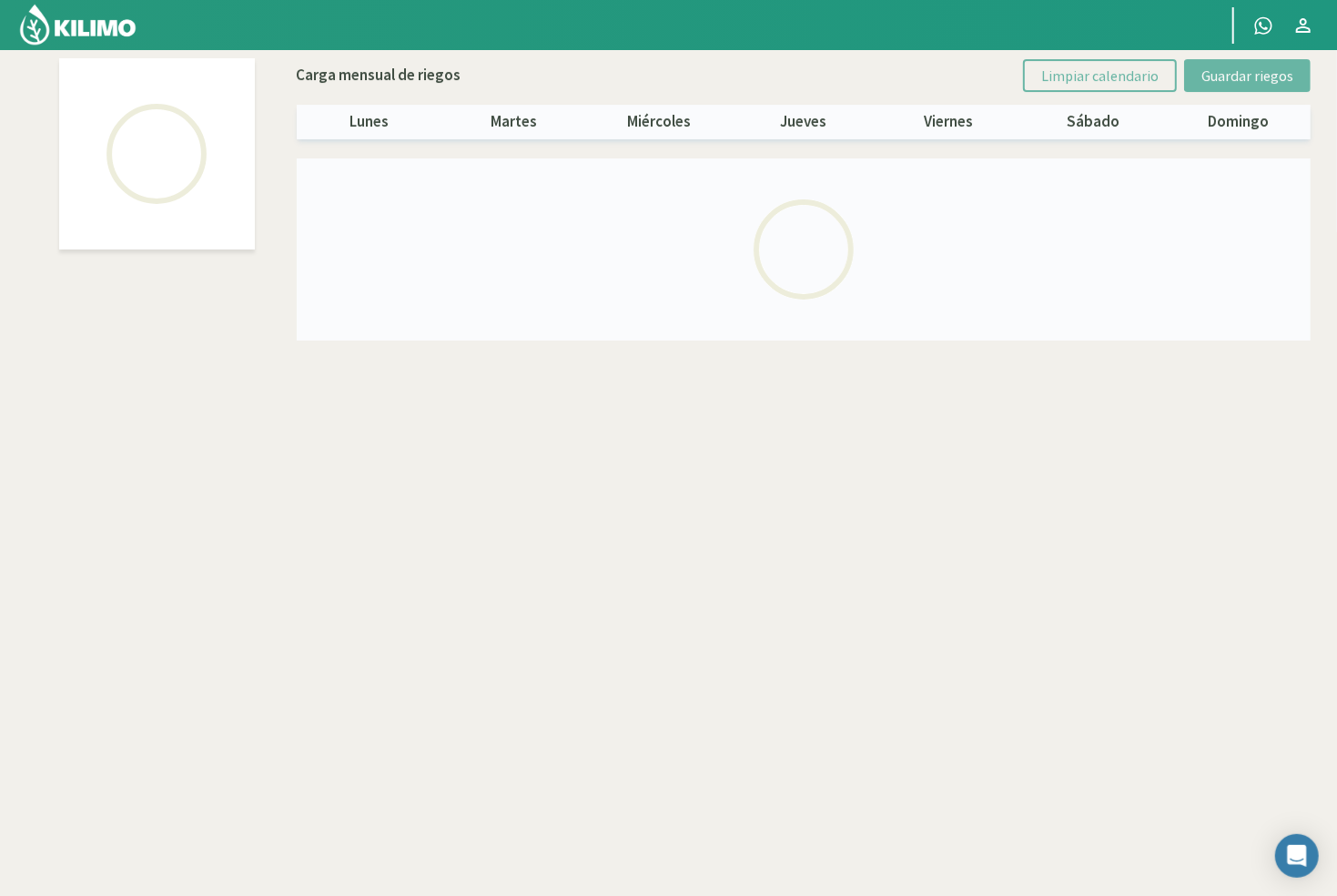
select select "24: Object"
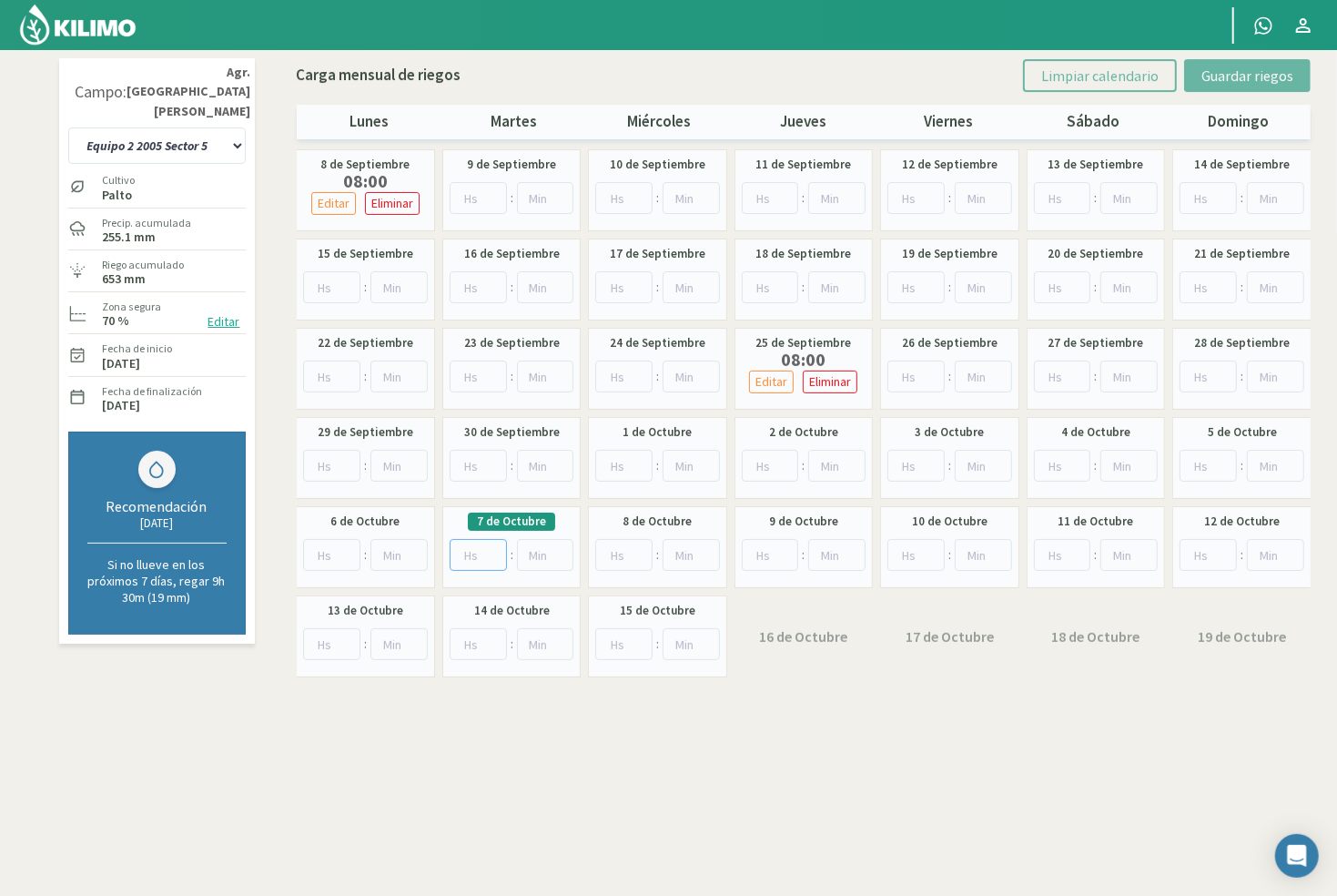
click at [460, 548] on input "number" at bounding box center [478, 555] width 57 height 31
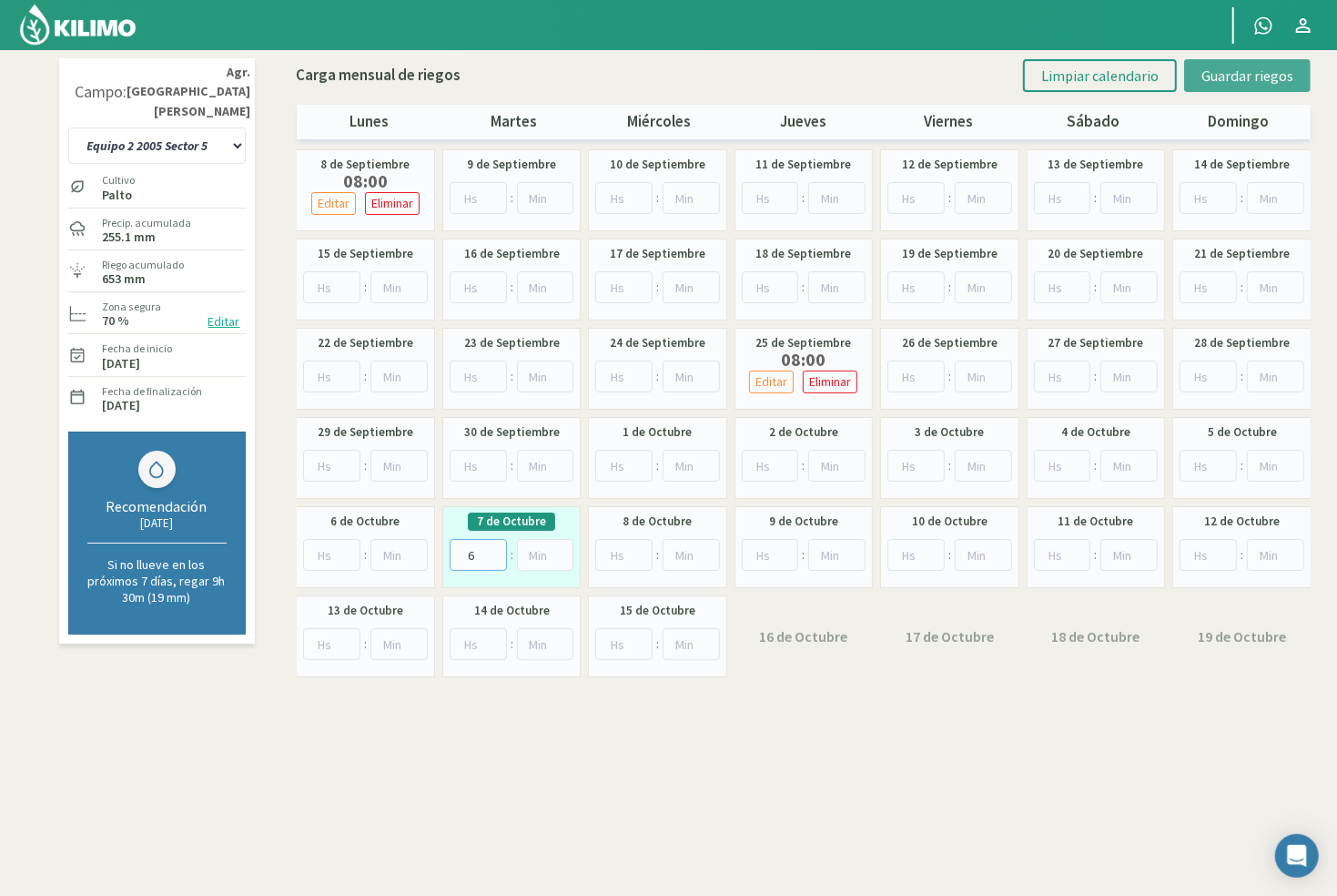
type input "6"
click at [1213, 76] on span "Guardar riegos" at bounding box center [1248, 75] width 92 height 19
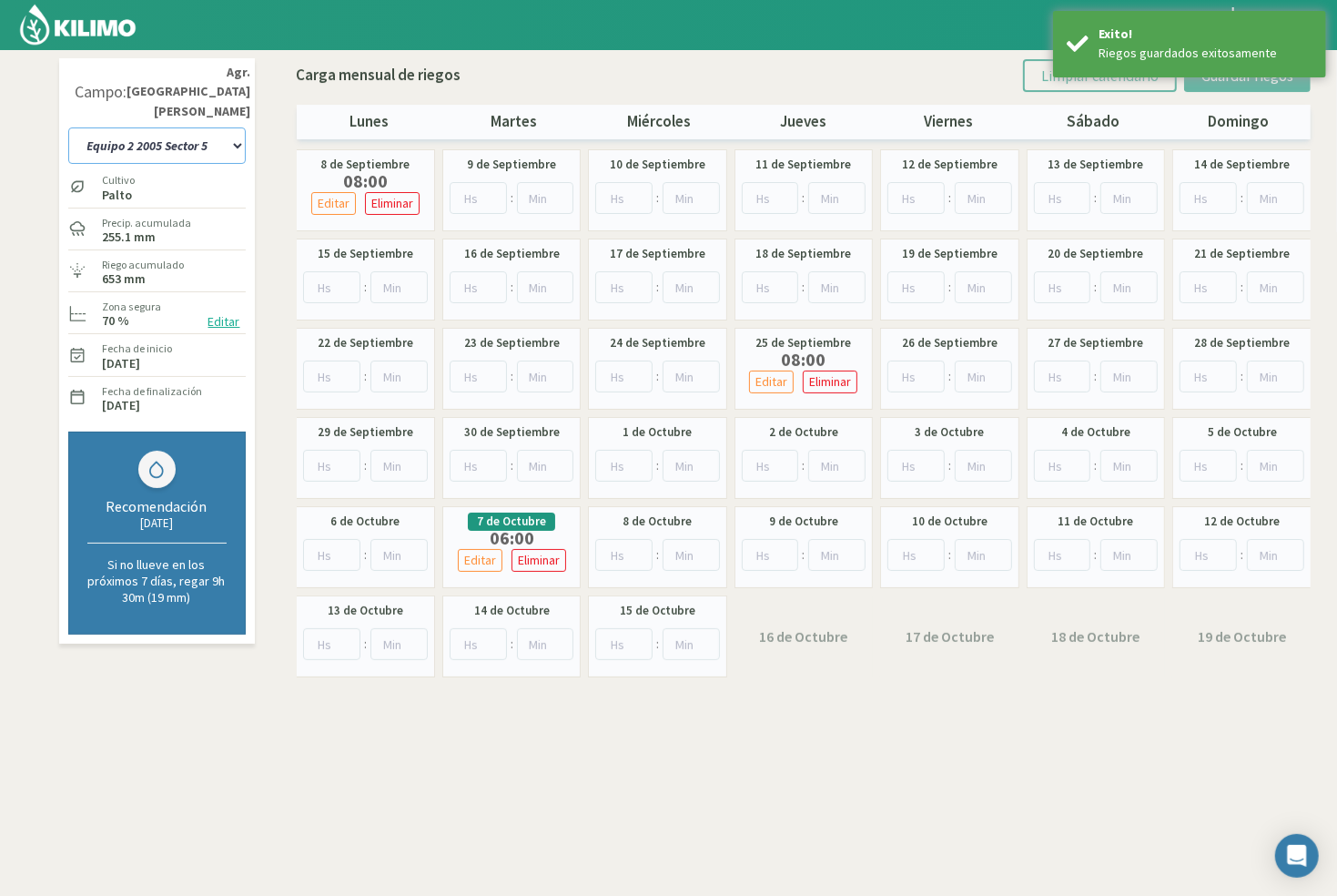
click at [201, 127] on select "10 11 12 13 1A 1B 26 27 E 3A 4 5 6 7 Cerezo 7 Ciruela 8 9 Equipo 1 2005 Sector …" at bounding box center [157, 145] width 177 height 36
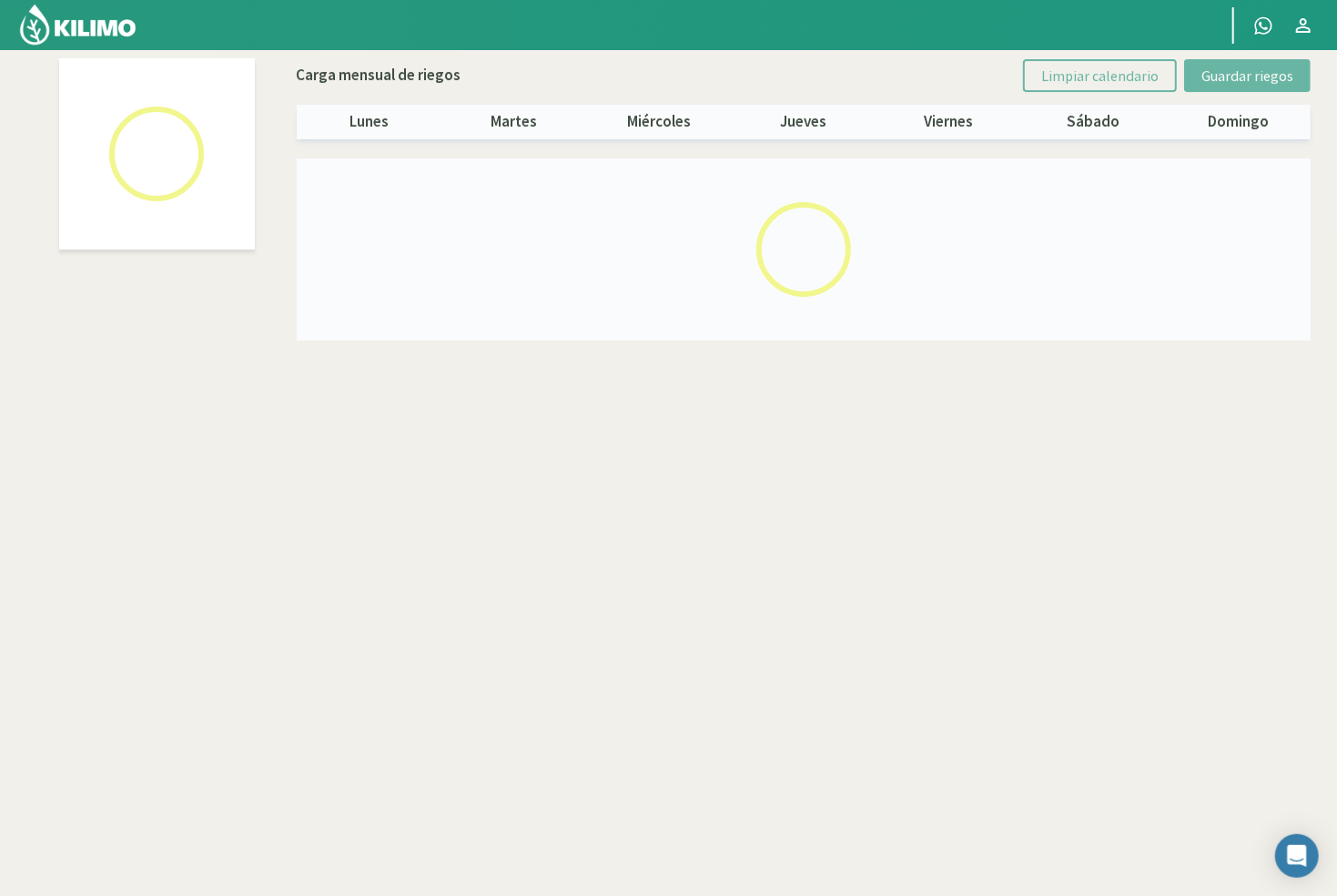
select select "17: Object"
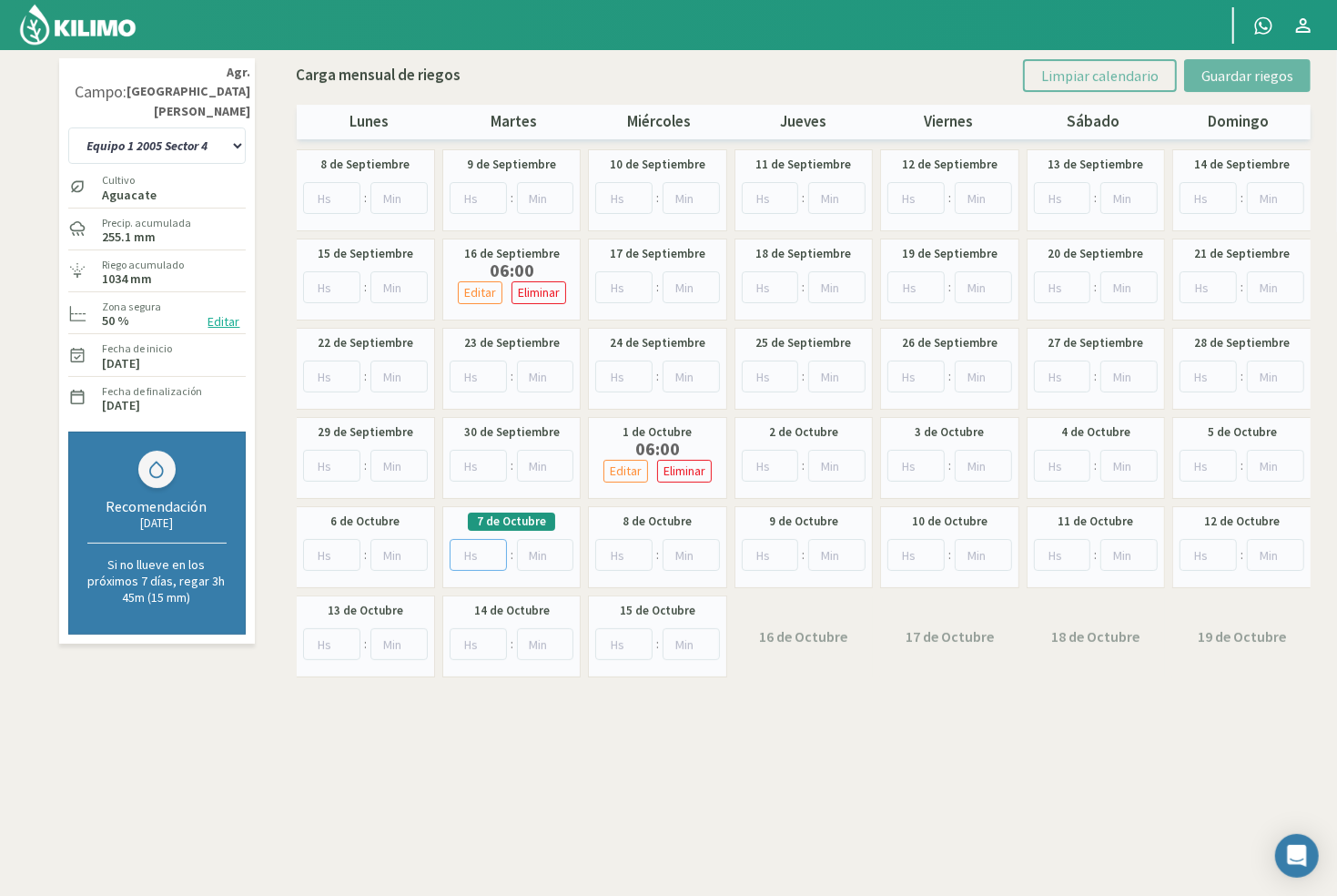
click at [480, 541] on input "number" at bounding box center [478, 555] width 57 height 31
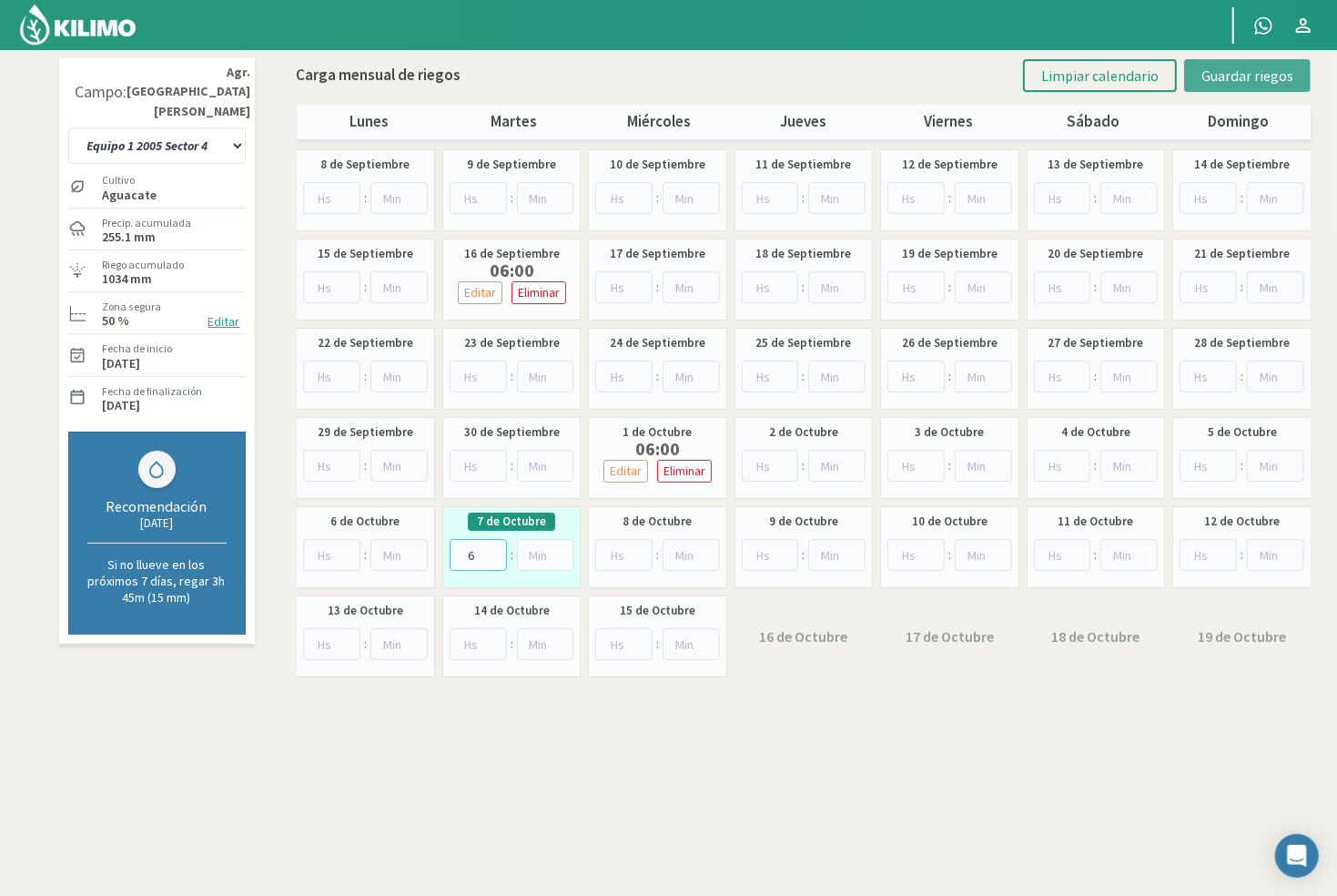
type input "6"
click at [1223, 70] on span "Guardar riegos" at bounding box center [1248, 75] width 92 height 19
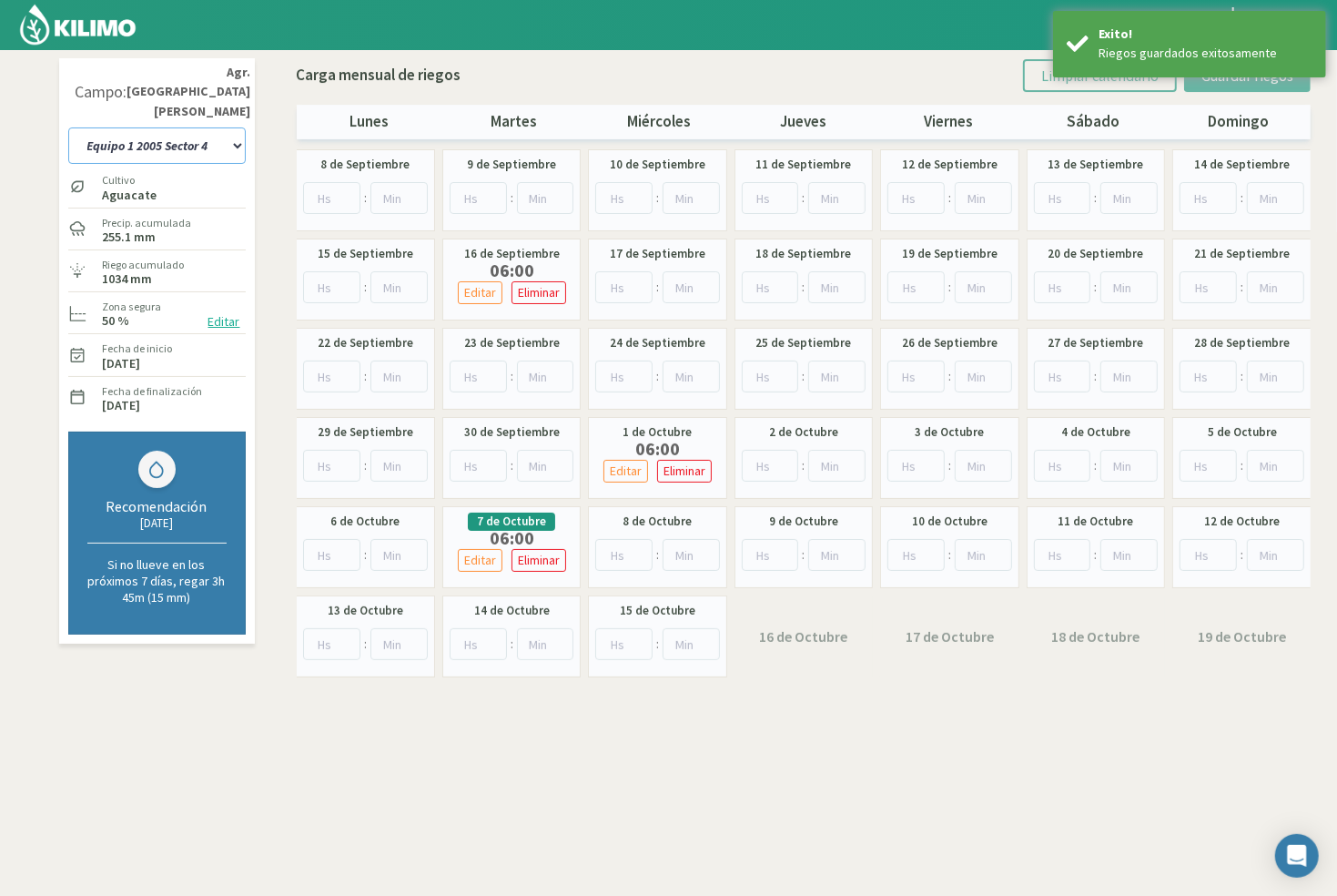
click at [135, 127] on select "10 11 12 13 1A 1B 26 27 E 3A 4 5 6 7 Cerezo 7 Ciruela 8 9 Equipo 1 2005 Sector …" at bounding box center [157, 145] width 177 height 36
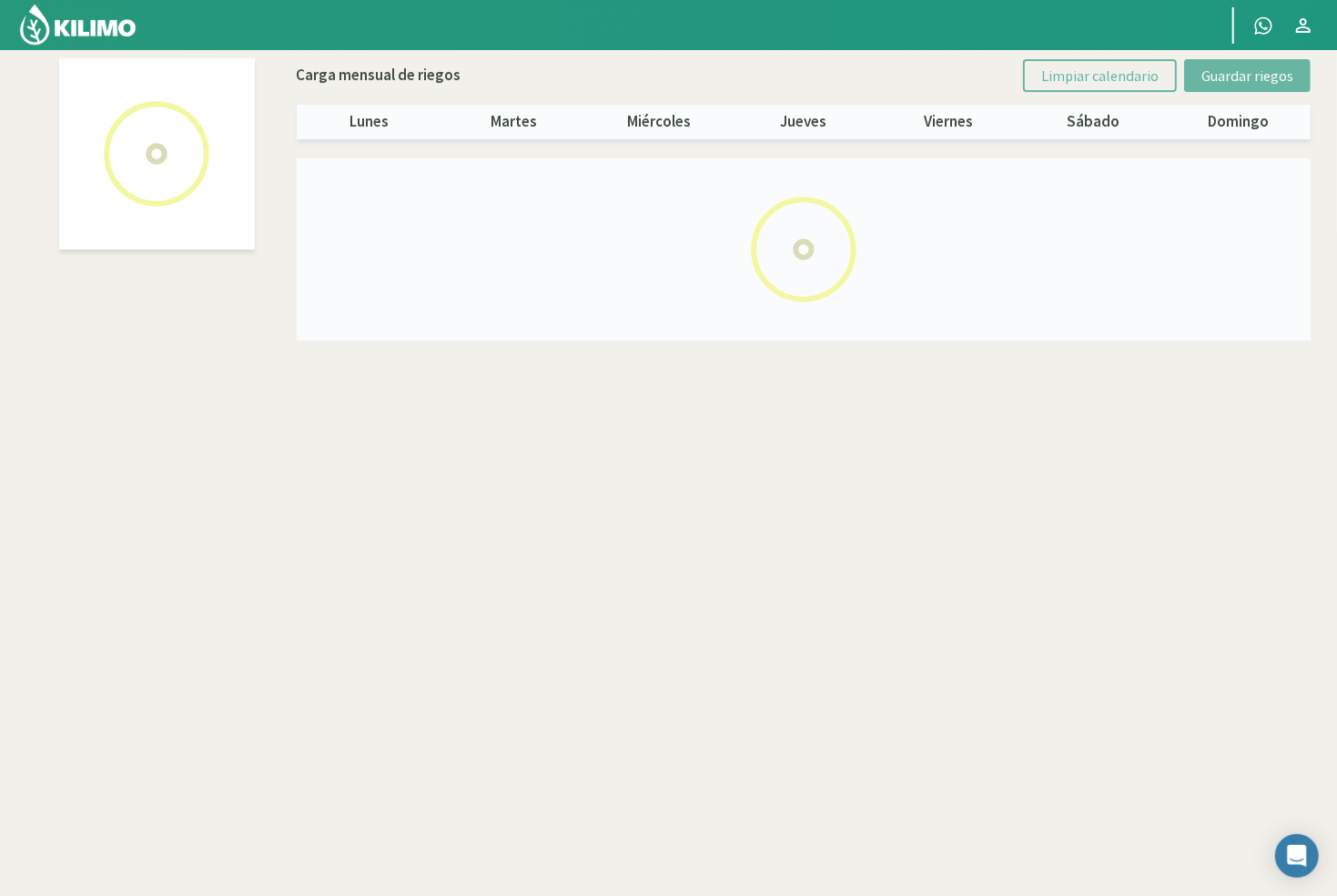
select select "49: Object"
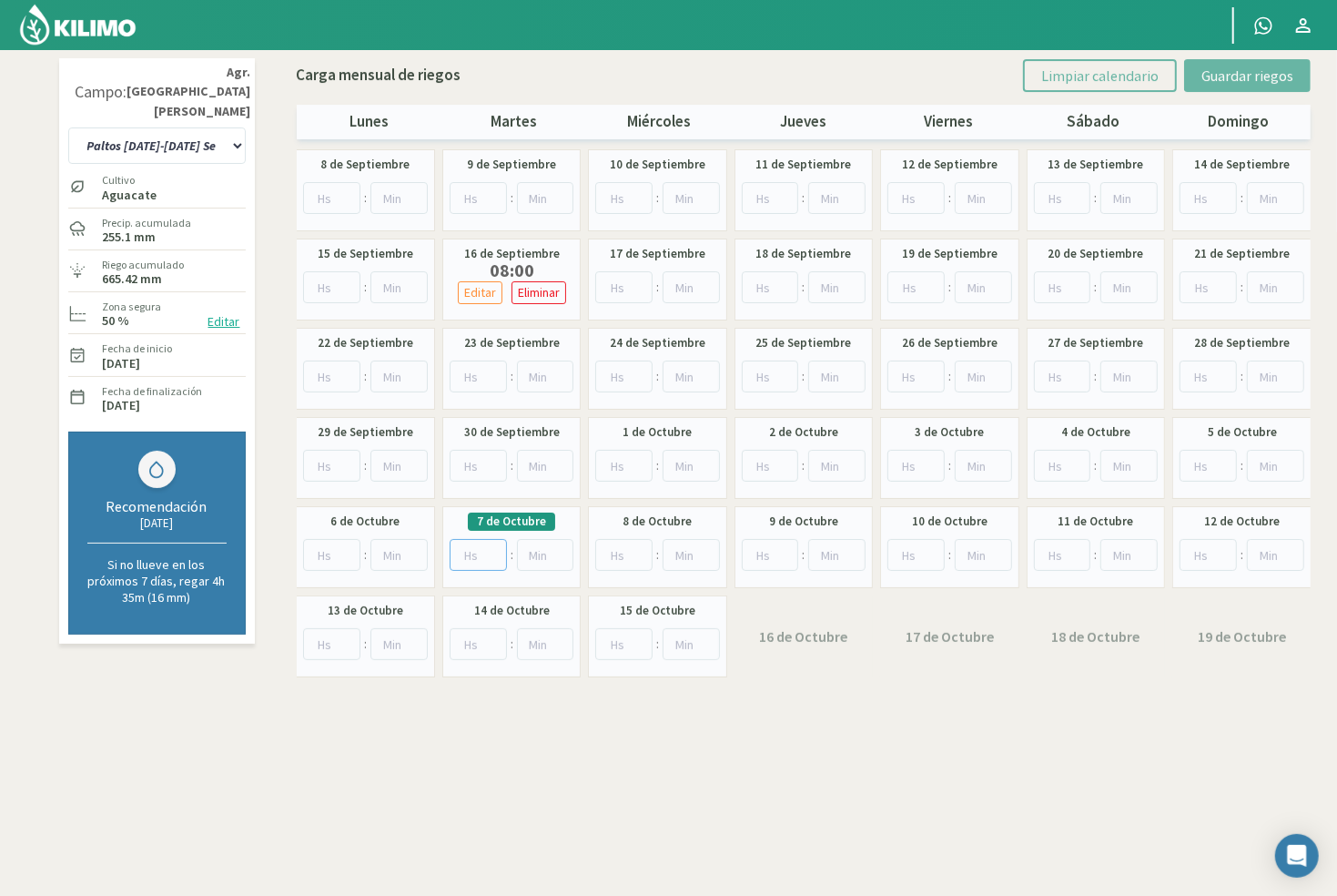
click at [473, 554] on input "number" at bounding box center [478, 555] width 57 height 31
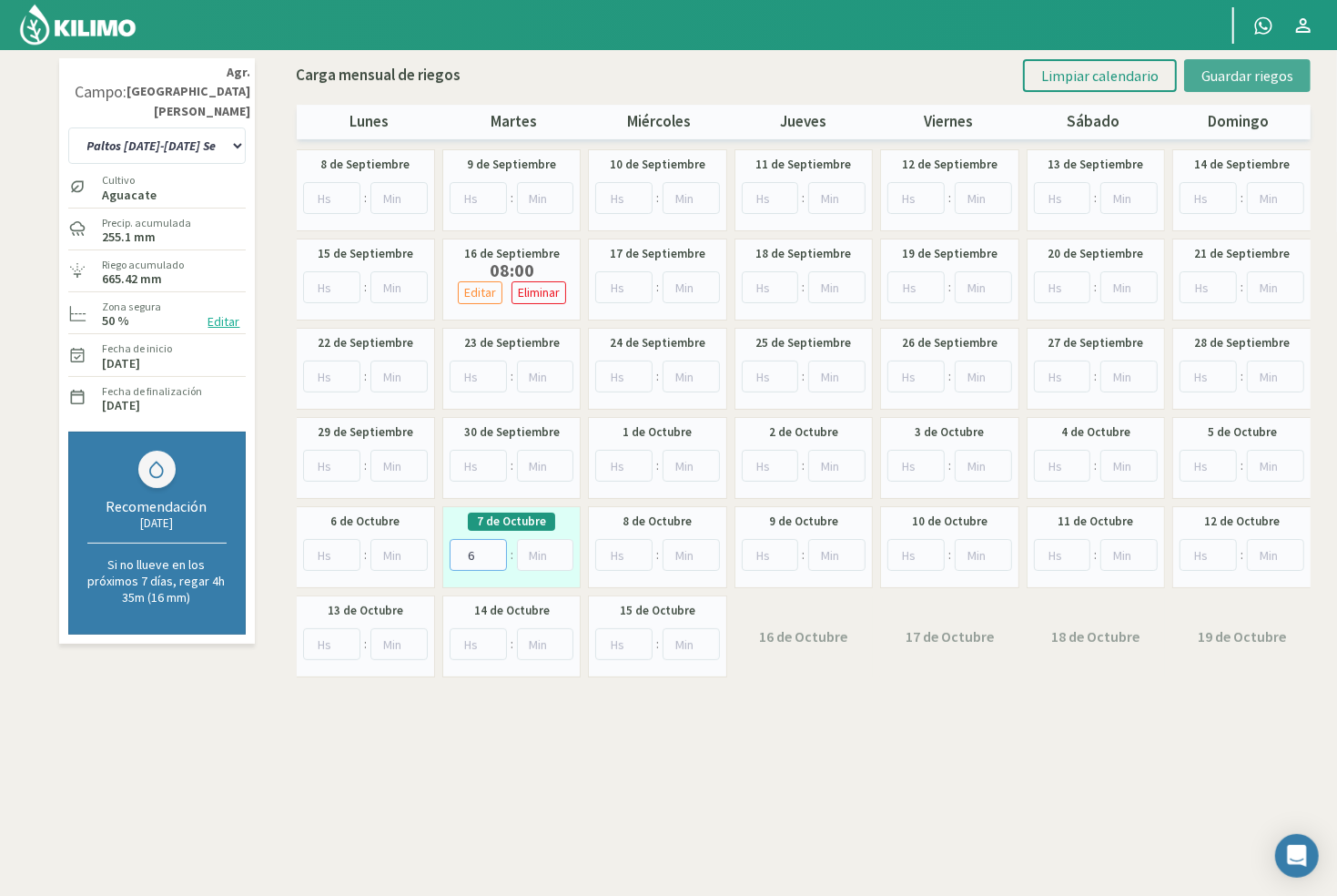
type input "6"
drag, startPoint x: 1228, startPoint y: 74, endPoint x: 1213, endPoint y: 75, distance: 15.0
click at [1228, 73] on span "Guardar riegos" at bounding box center [1248, 75] width 92 height 19
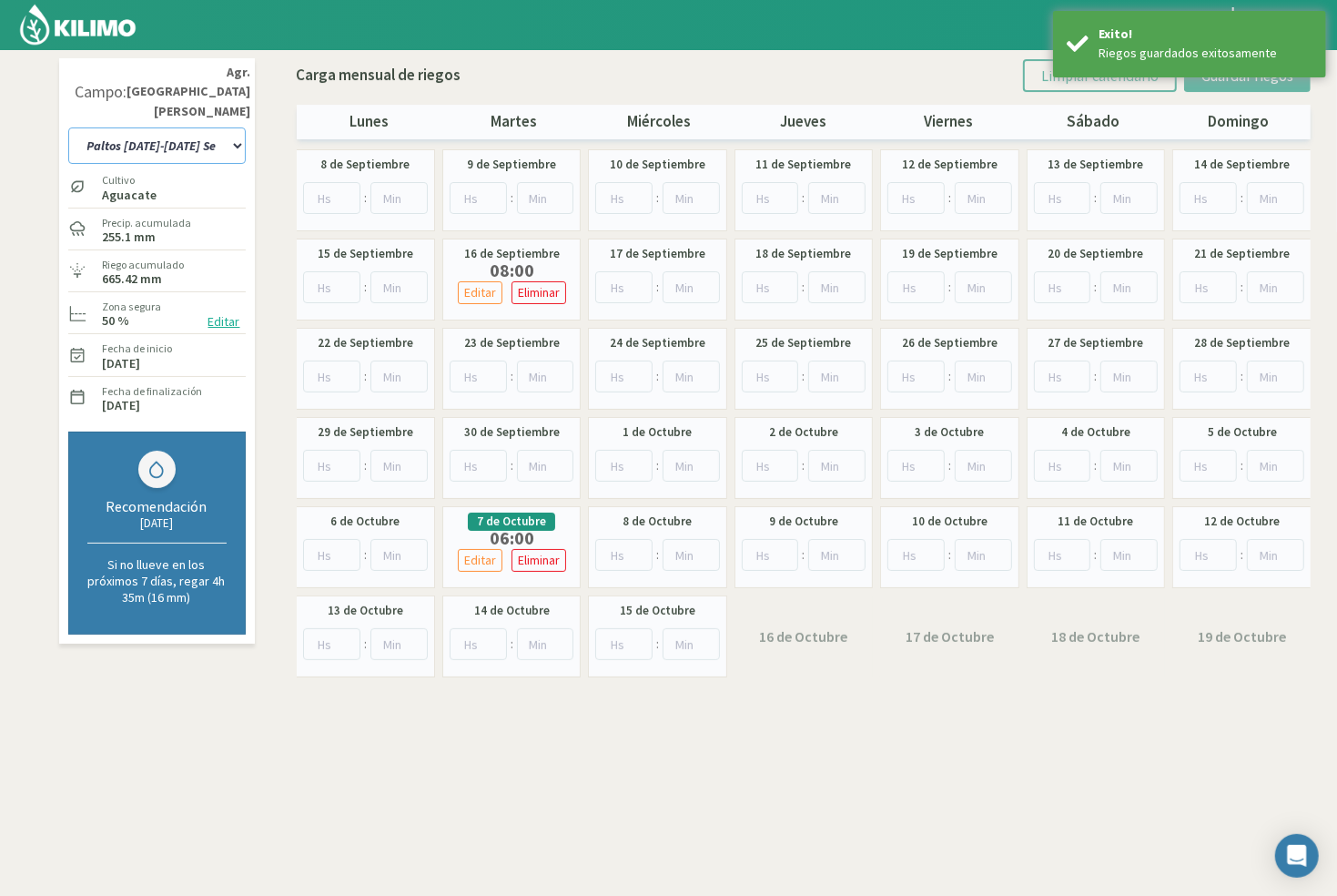
click at [193, 127] on select "10 11 12 13 1A 1B 26 27 E 3A 4 5 6 7 Cerezo 7 Ciruela 8 9 Equipo 1 2005 Sector …" at bounding box center [157, 145] width 177 height 36
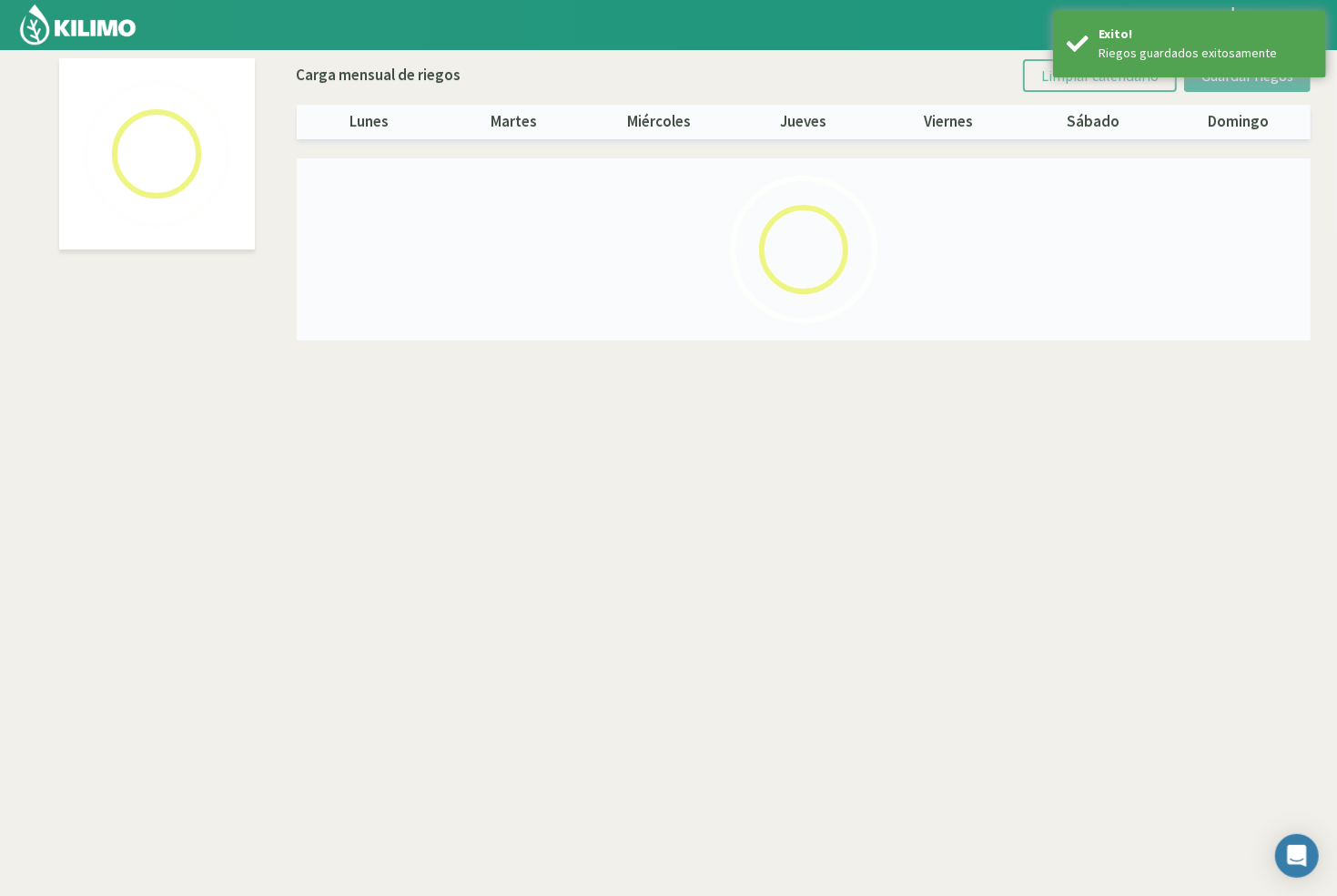
select select "47: Object"
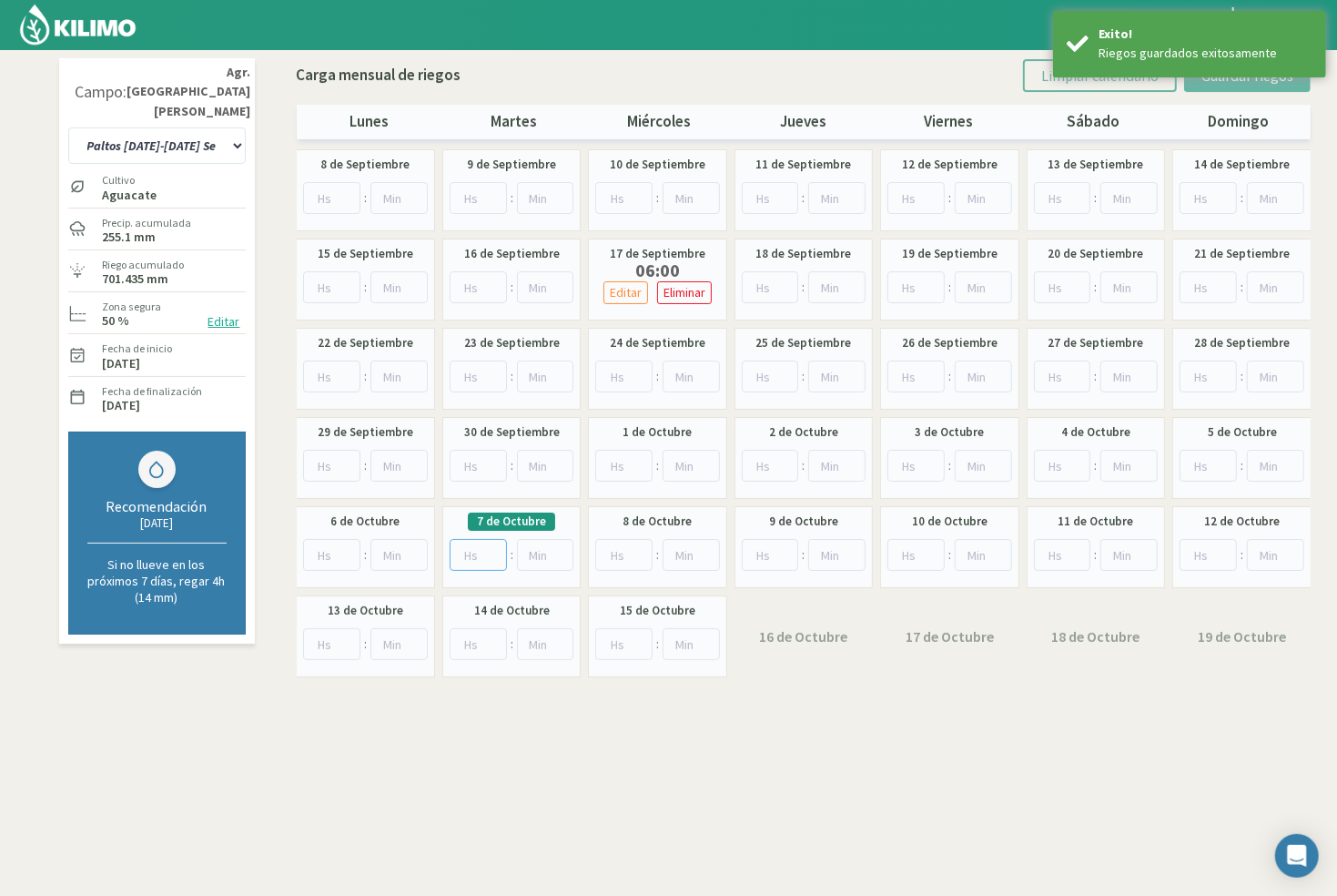
click at [473, 548] on input "number" at bounding box center [478, 555] width 57 height 31
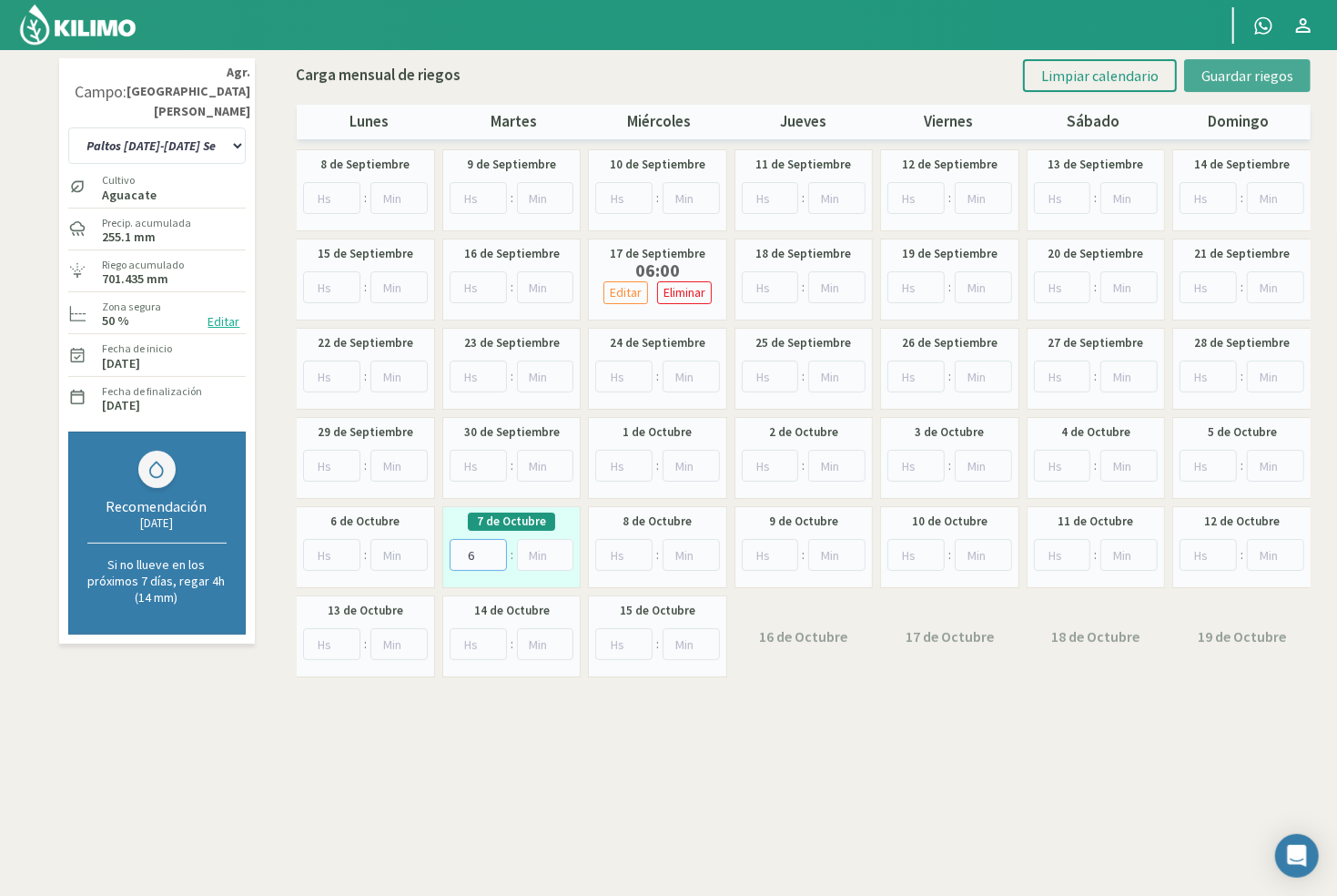
type input "6"
click at [1214, 77] on span "Guardar riegos" at bounding box center [1248, 75] width 92 height 19
